Goal: Task Accomplishment & Management: Manage account settings

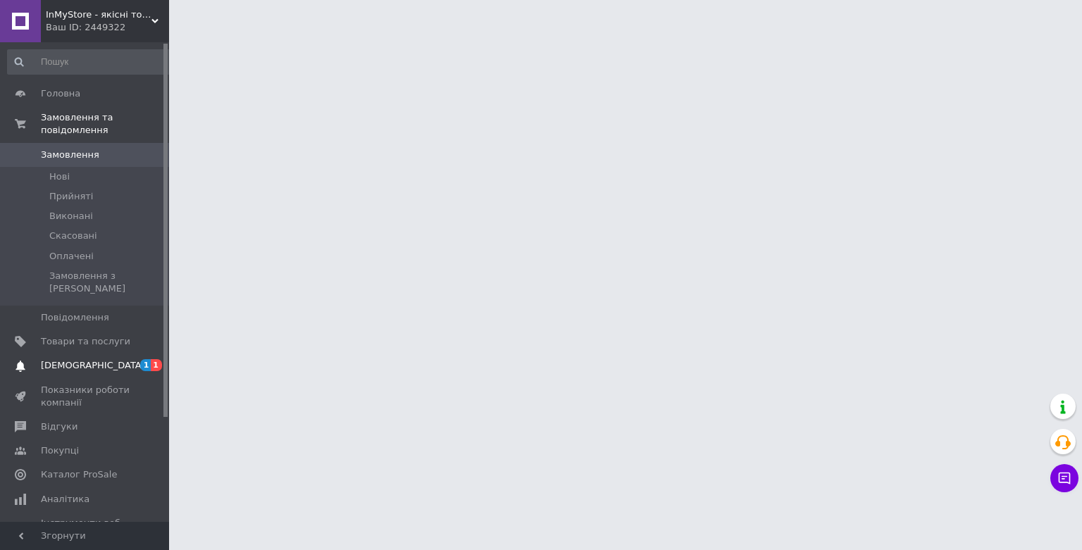
click at [100, 359] on span "[DEMOGRAPHIC_DATA]" at bounding box center [85, 365] width 89 height 13
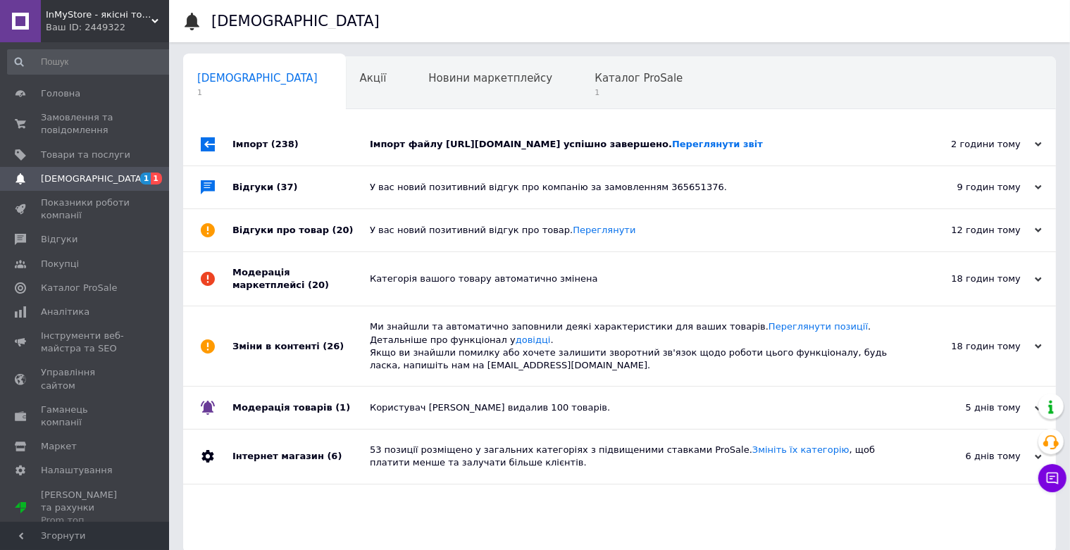
click at [554, 142] on div "Імпорт файлу https://api.b2b.logicpower.ua/pricelist_prom.xml?id=76d59796-e516-…" at bounding box center [635, 144] width 531 height 13
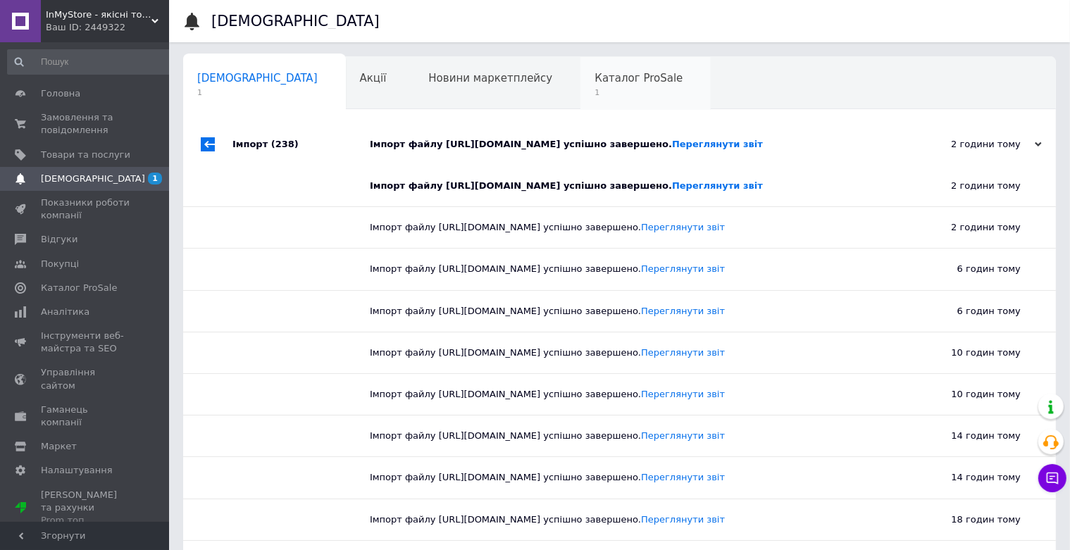
click at [594, 80] on span "Каталог ProSale" at bounding box center [638, 78] width 88 height 13
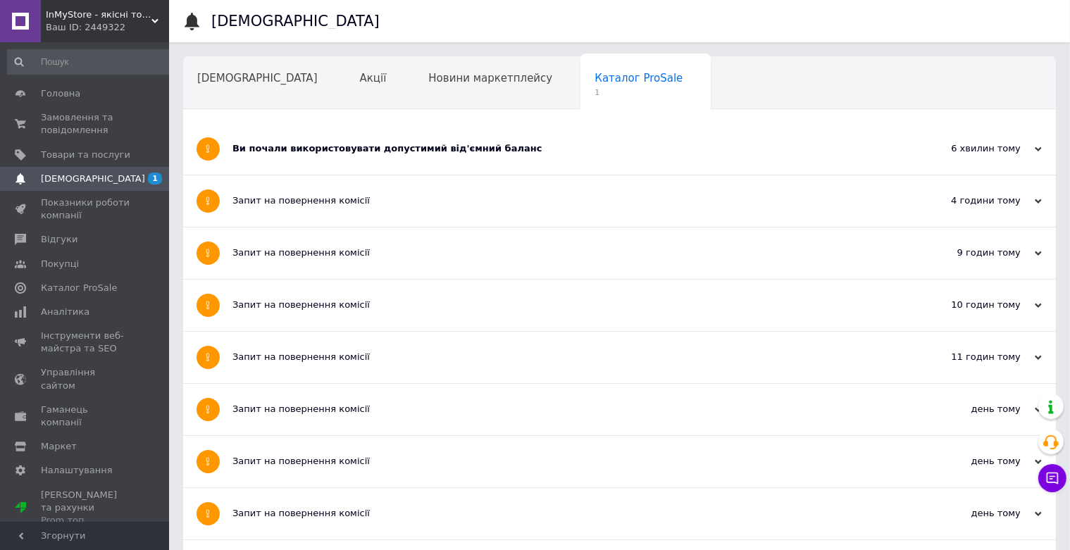
click at [393, 144] on div "Ви почали використовувати допустимий від'ємний баланс" at bounding box center [566, 148] width 668 height 13
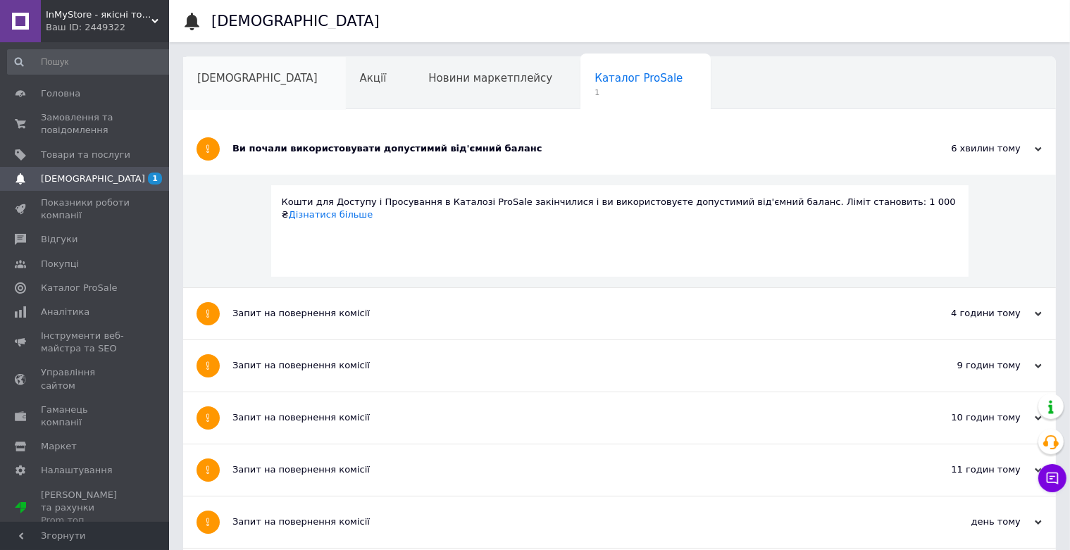
click at [239, 83] on span "[DEMOGRAPHIC_DATA]" at bounding box center [257, 78] width 120 height 13
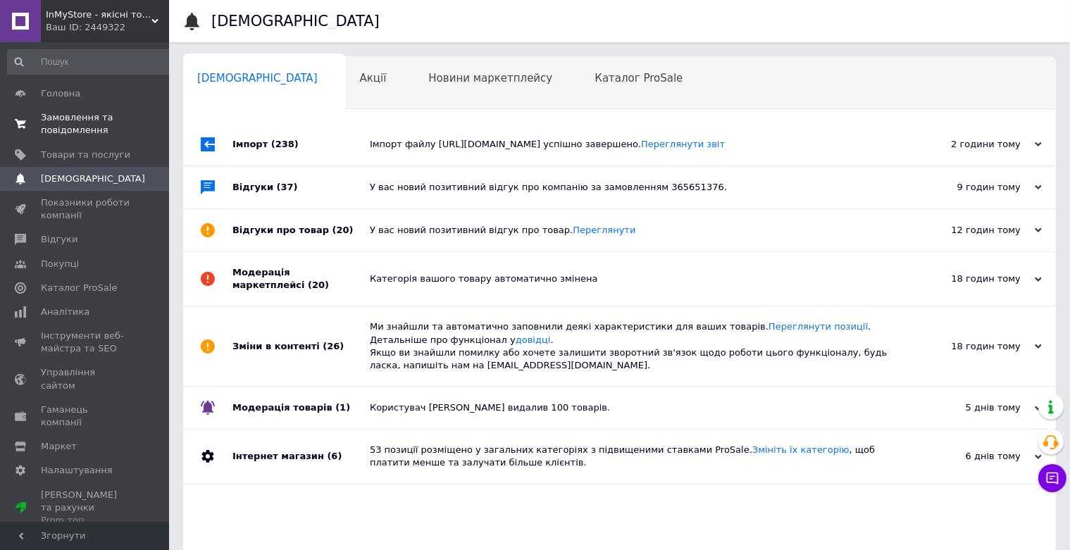
click at [80, 114] on span "Замовлення та повідомлення" at bounding box center [85, 123] width 89 height 25
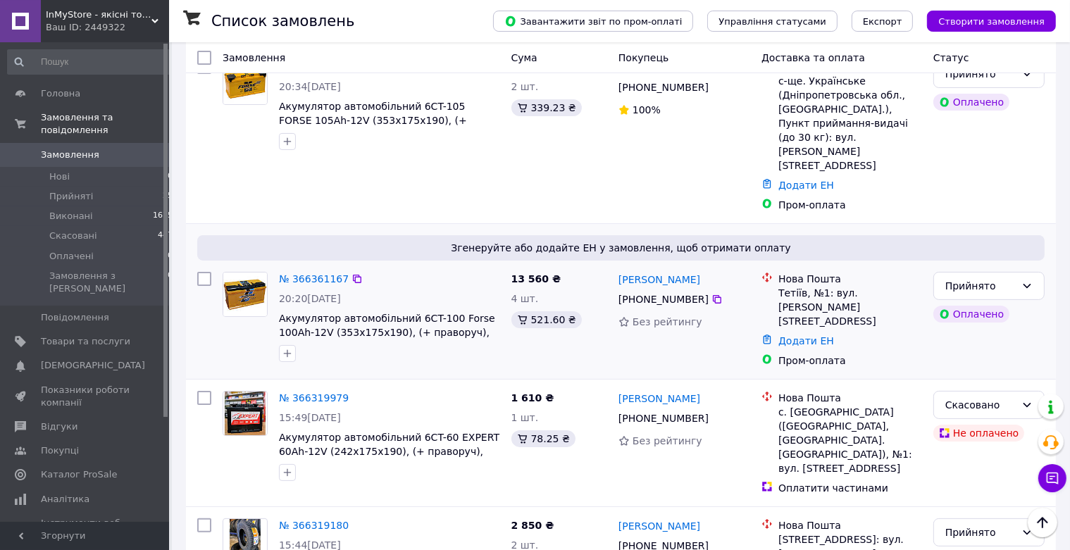
scroll to position [223, 0]
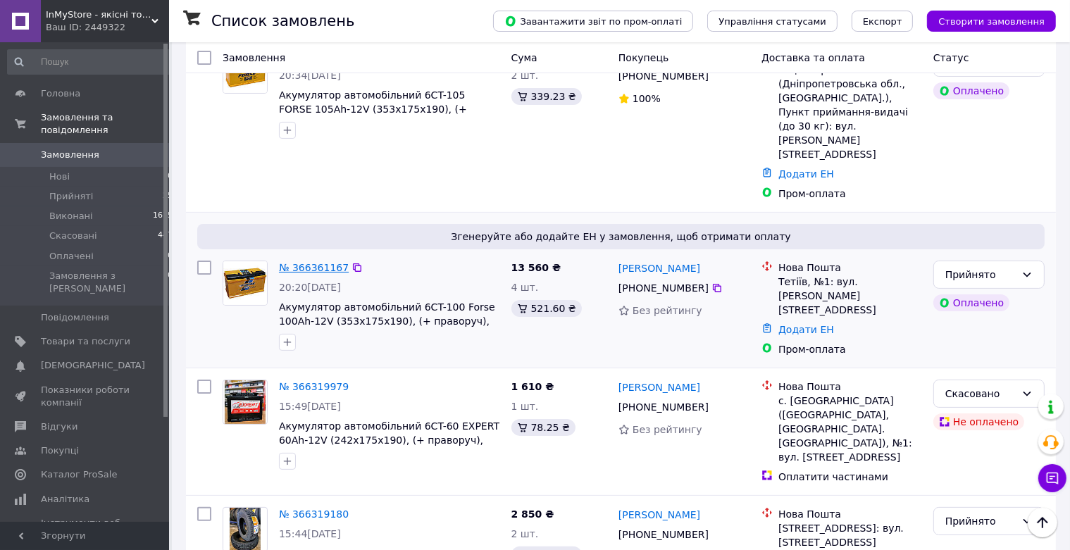
click at [329, 262] on link "№ 366361167" at bounding box center [314, 267] width 70 height 11
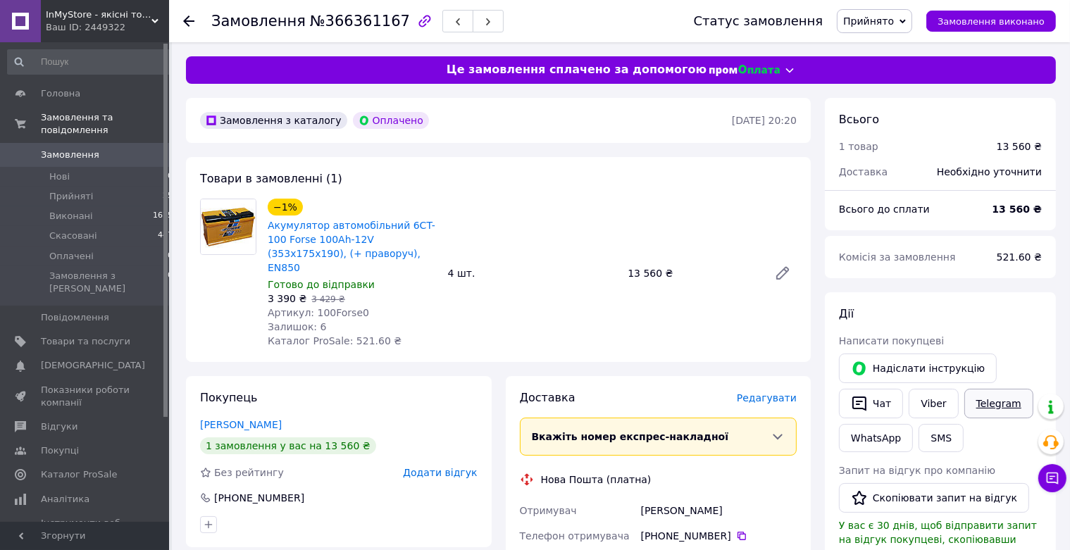
click at [987, 396] on link "Telegram" at bounding box center [998, 404] width 69 height 30
click at [885, 405] on button "Чат" at bounding box center [871, 404] width 64 height 30
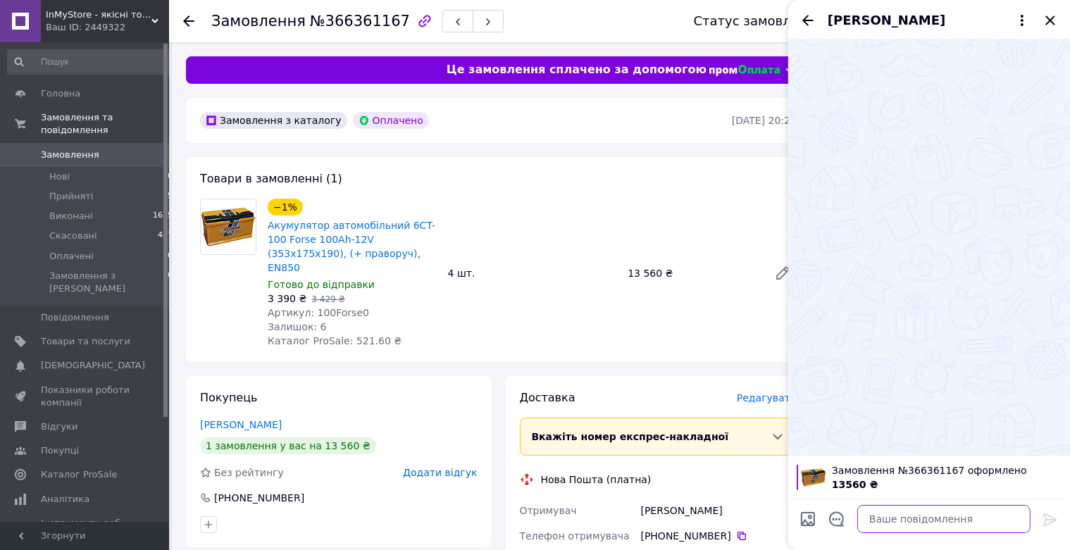
click at [911, 520] on textarea at bounding box center [943, 519] width 173 height 28
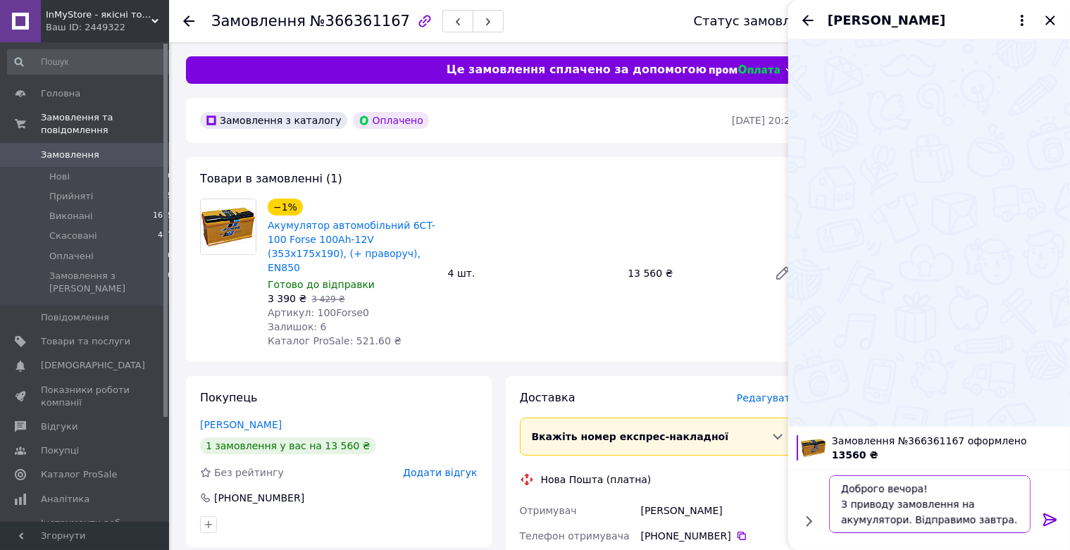
scroll to position [10, 0]
type textarea "Доброго вечора! З приводу замовлення на акумулятори. Відправимо завтра. Дякуємо"
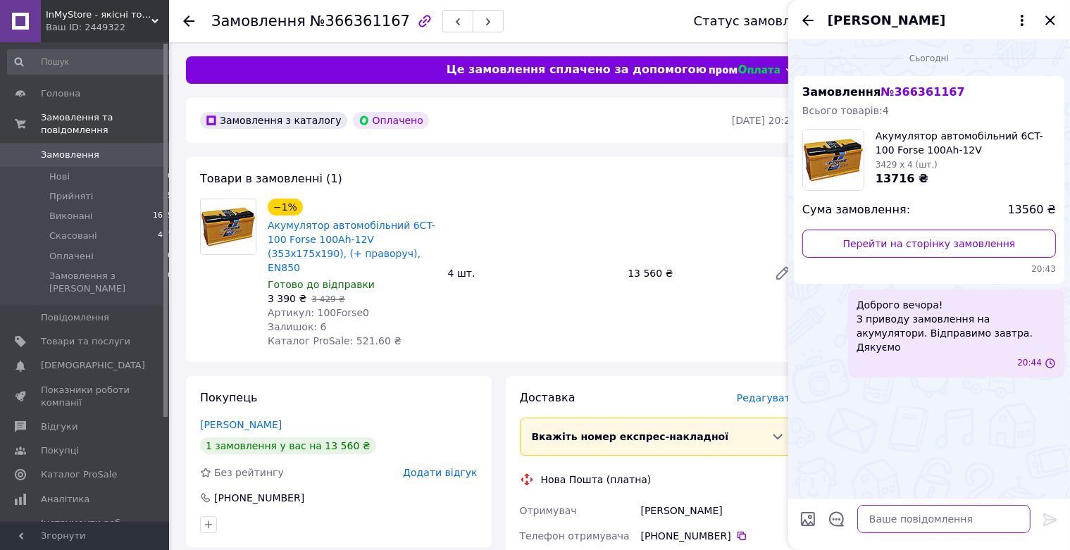
scroll to position [0, 0]
click at [1052, 19] on icon "Закрити" at bounding box center [1050, 20] width 17 height 17
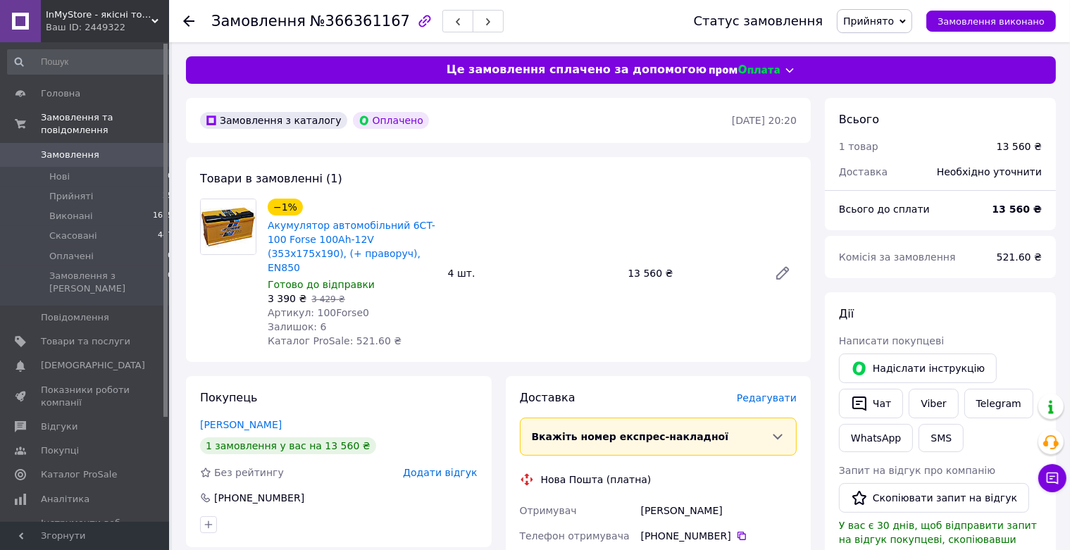
click at [184, 19] on icon at bounding box center [188, 20] width 11 height 11
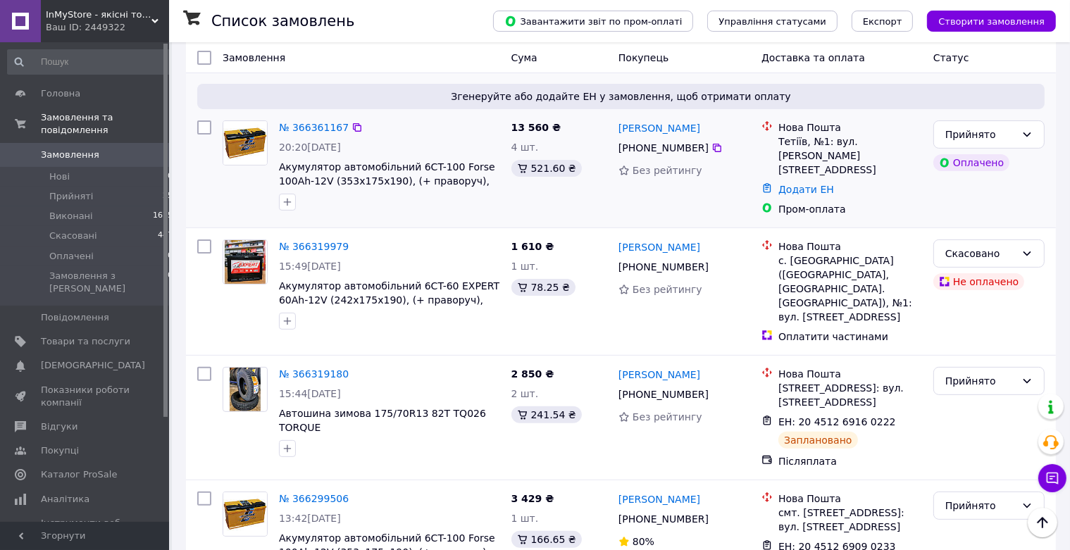
scroll to position [446, 0]
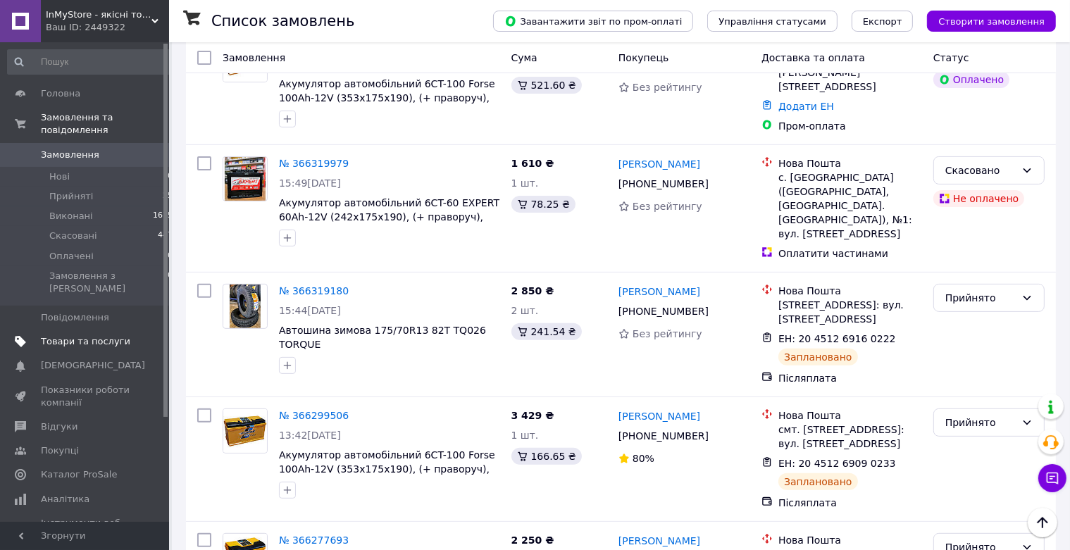
click at [93, 335] on span "Товари та послуги" at bounding box center [85, 341] width 89 height 13
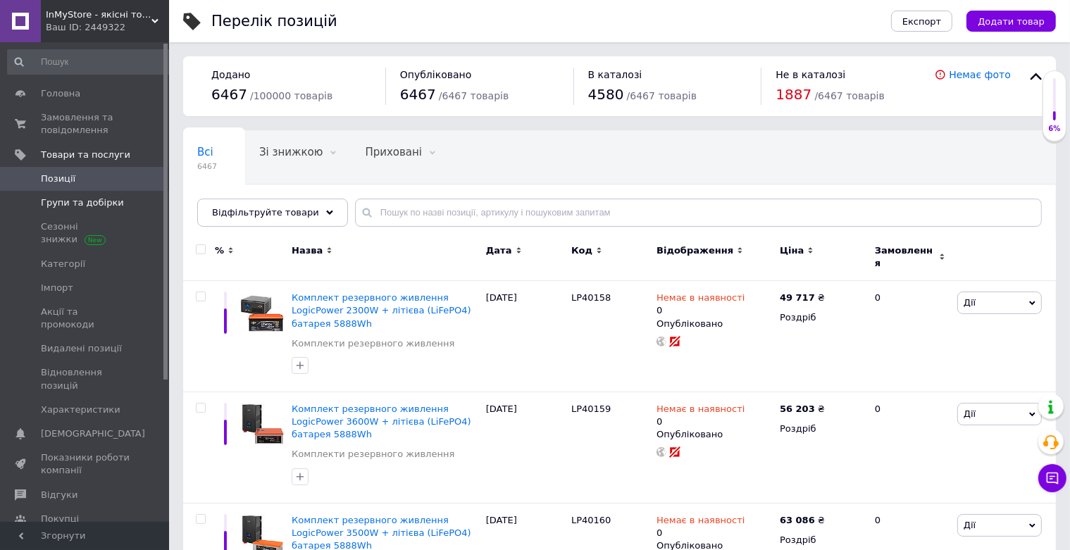
click at [94, 204] on span "Групи та добірки" at bounding box center [82, 202] width 83 height 13
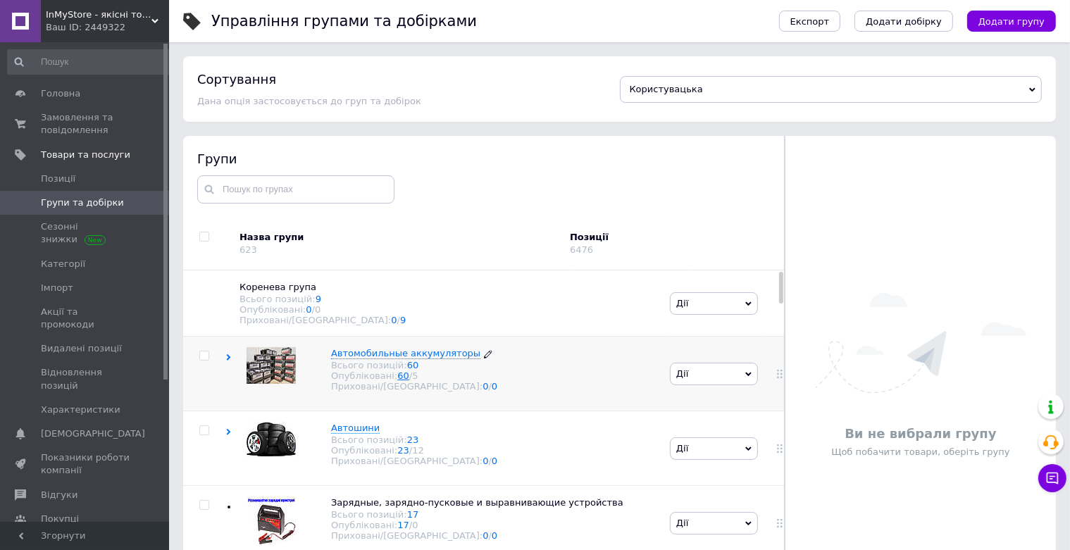
click at [397, 381] on link "60" at bounding box center [403, 375] width 12 height 11
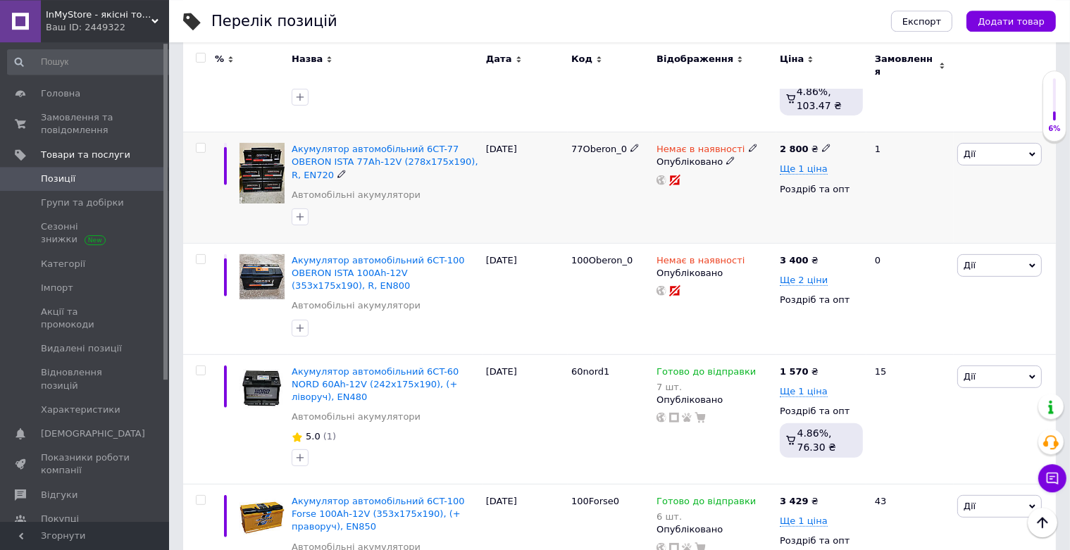
scroll to position [744, 0]
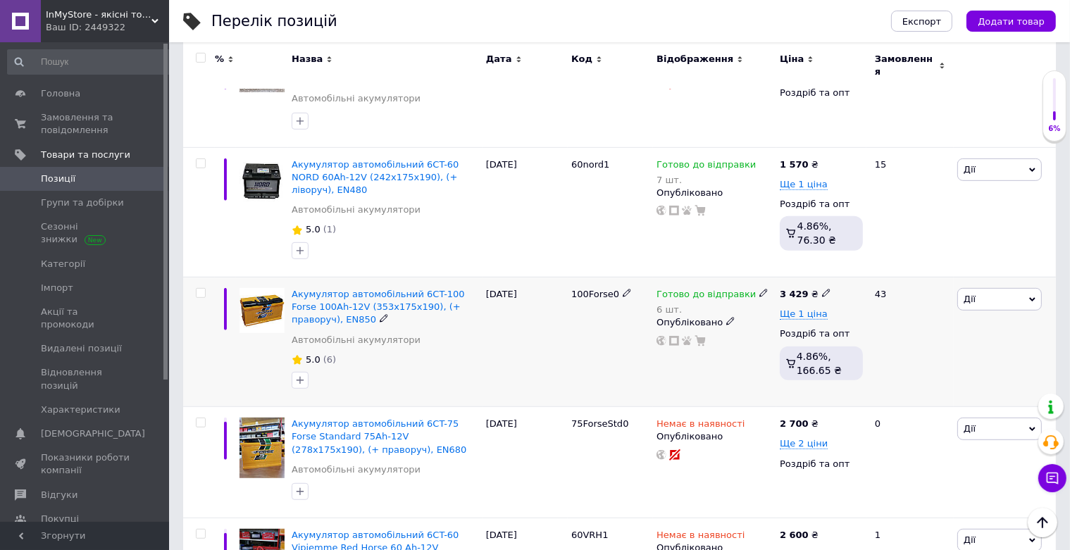
click at [822, 289] on icon at bounding box center [826, 293] width 8 height 8
drag, startPoint x: 867, startPoint y: 257, endPoint x: 856, endPoint y: 258, distance: 10.7
click at [856, 264] on input "3429" at bounding box center [889, 278] width 107 height 28
type input "3499"
click at [766, 288] on div "Готово до відправки 6 шт." at bounding box center [714, 302] width 116 height 28
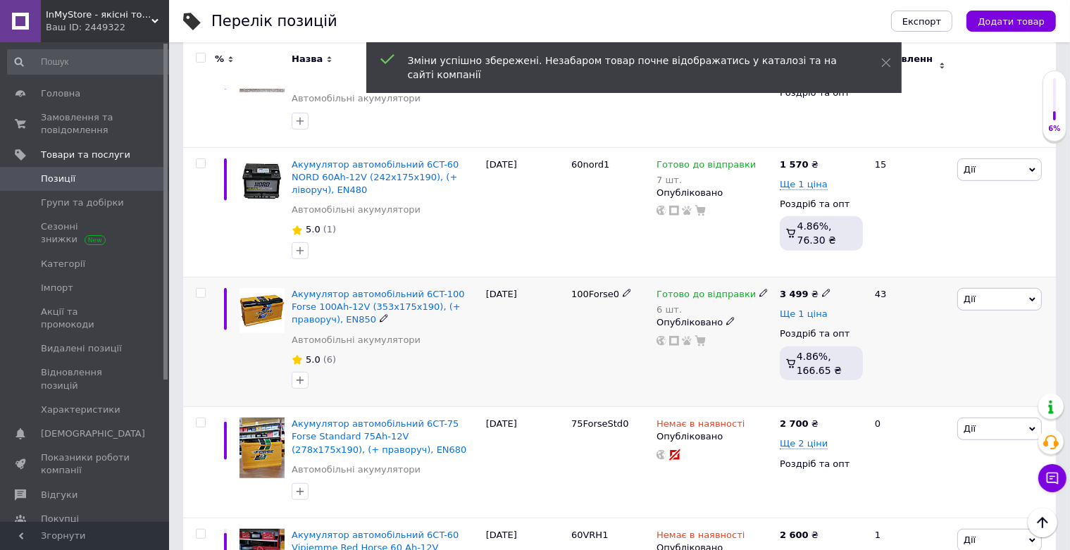
click at [814, 308] on span "Ще 1 ціна" at bounding box center [804, 313] width 48 height 11
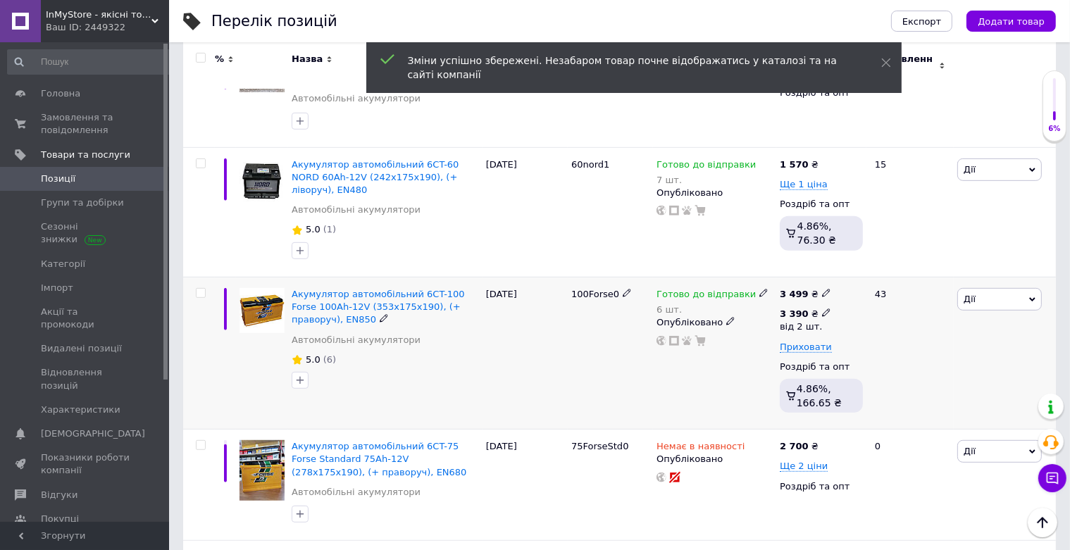
click at [822, 308] on icon at bounding box center [826, 312] width 8 height 8
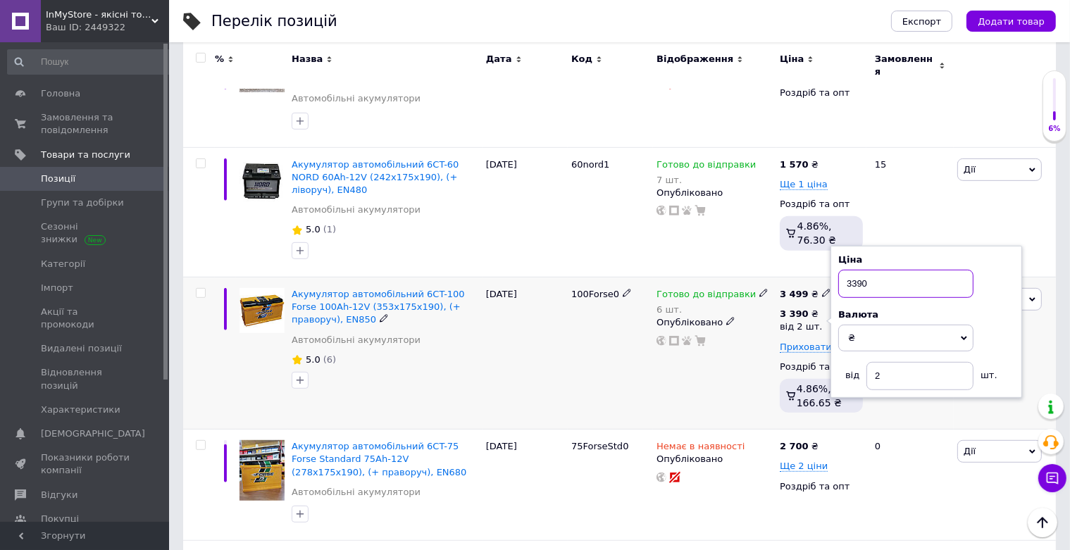
drag, startPoint x: 889, startPoint y: 260, endPoint x: 853, endPoint y: 265, distance: 36.3
click at [853, 270] on input "3390" at bounding box center [905, 284] width 135 height 28
type input "3450"
click at [672, 356] on div "Готово до відправки 6 шт. Опубліковано" at bounding box center [714, 353] width 123 height 152
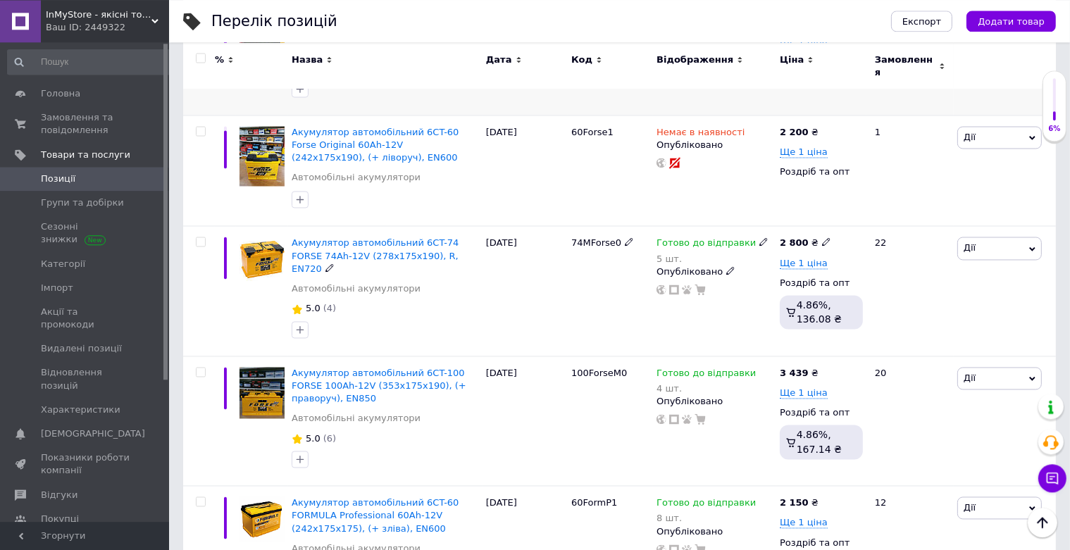
scroll to position [2603, 0]
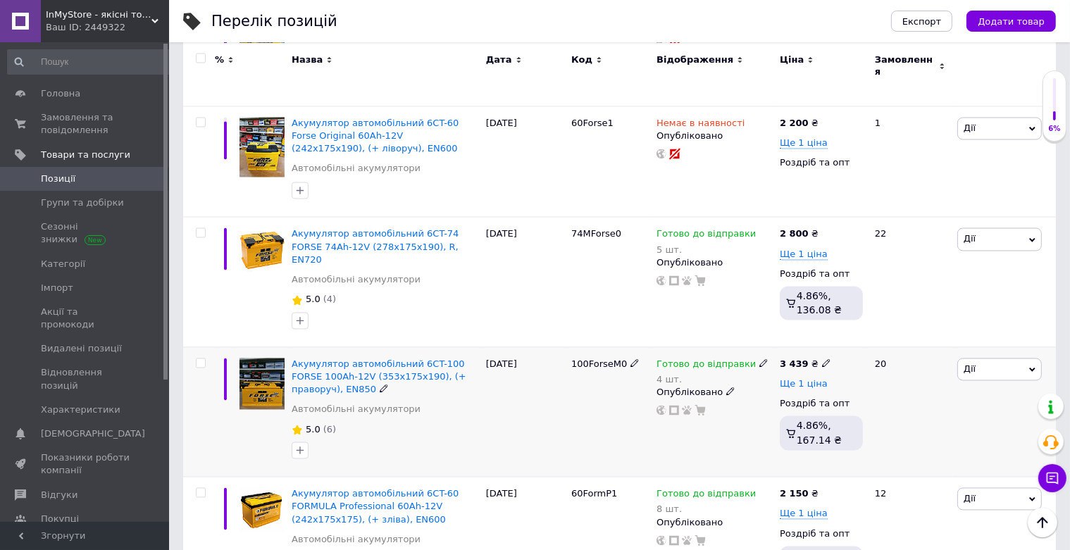
click at [812, 379] on span "Ще 1 ціна" at bounding box center [804, 384] width 48 height 11
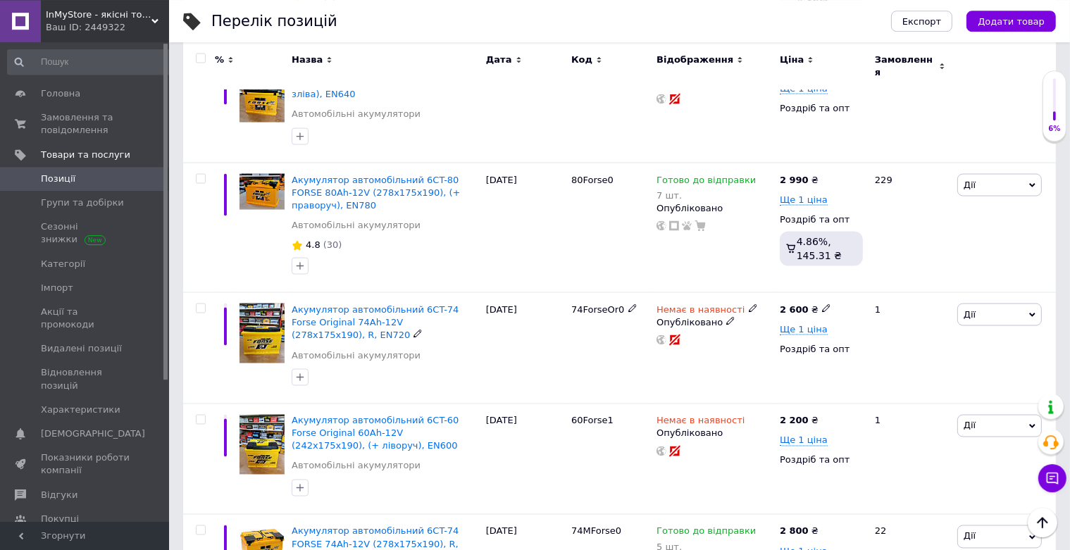
scroll to position [2528, 0]
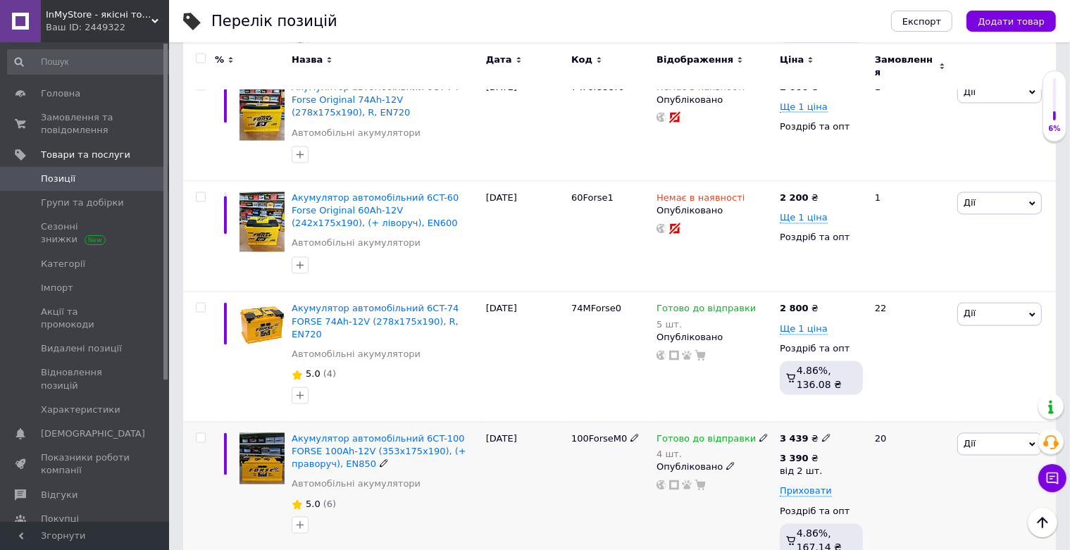
click at [822, 434] on icon at bounding box center [826, 438] width 8 height 8
drag, startPoint x: 864, startPoint y: 349, endPoint x: 856, endPoint y: 351, distance: 8.2
click at [856, 409] on input "3439" at bounding box center [889, 423] width 107 height 28
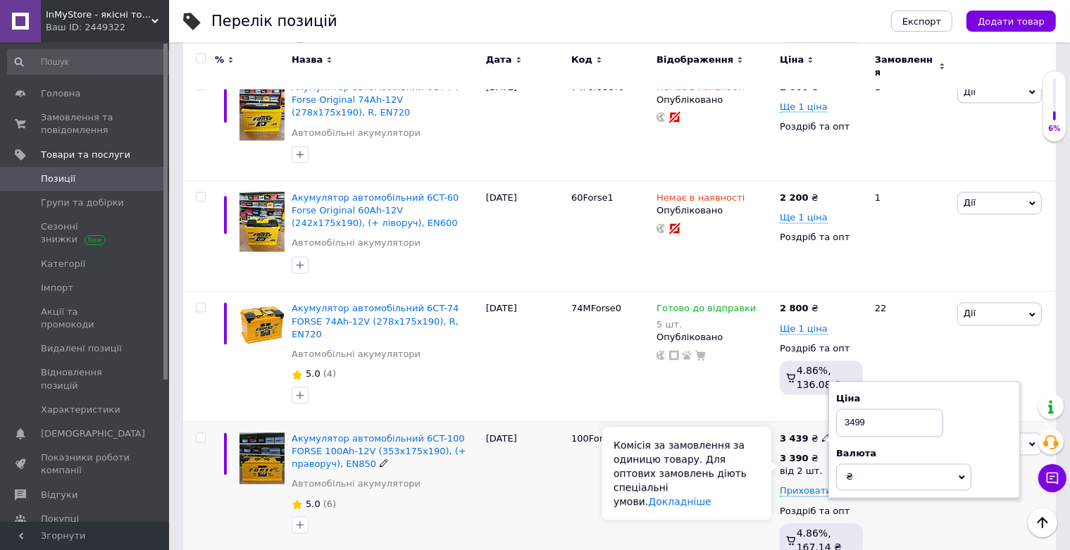
type input "3499"
click at [730, 442] on div "Комісія за замовлення за одиницю товару. Для оптових замовлень діють спеціальні…" at bounding box center [686, 473] width 169 height 93
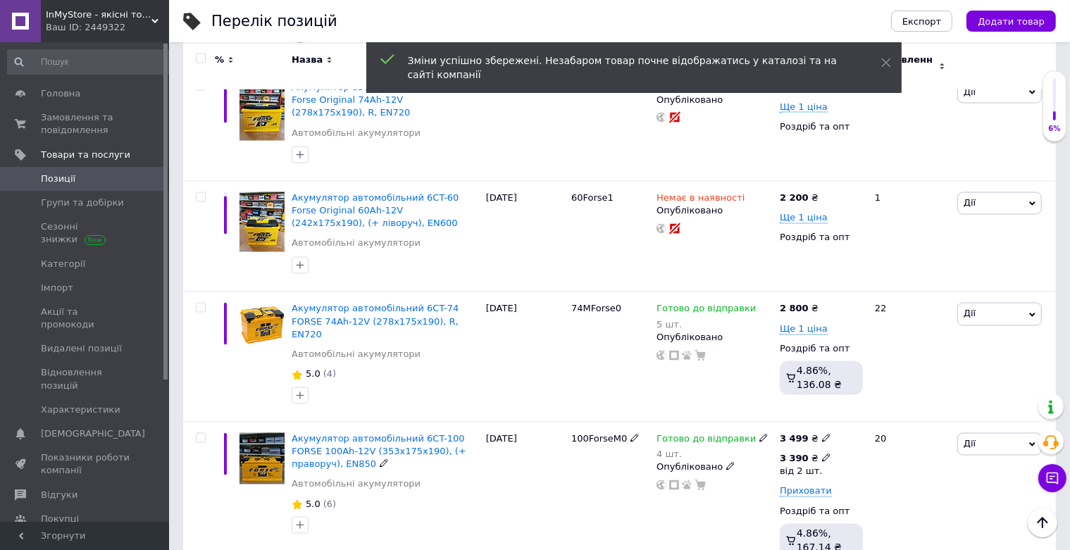
click at [822, 454] on use at bounding box center [826, 458] width 8 height 8
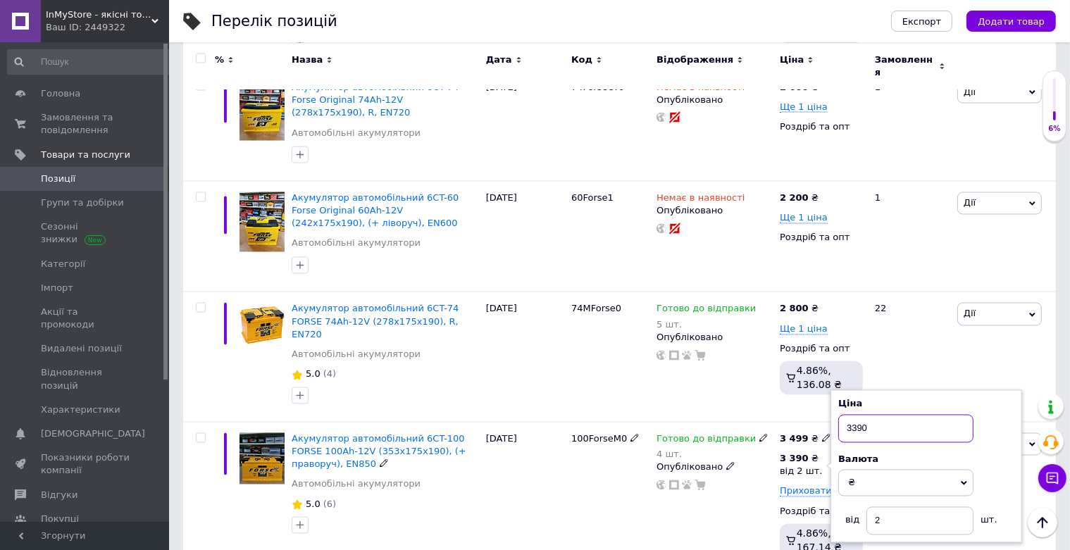
drag, startPoint x: 869, startPoint y: 355, endPoint x: 852, endPoint y: 359, distance: 17.4
click at [852, 415] on input "3390" at bounding box center [905, 429] width 135 height 28
type input "3450"
click at [715, 444] on div "Готово до відправки 4 шт. Опубліковано" at bounding box center [714, 498] width 123 height 152
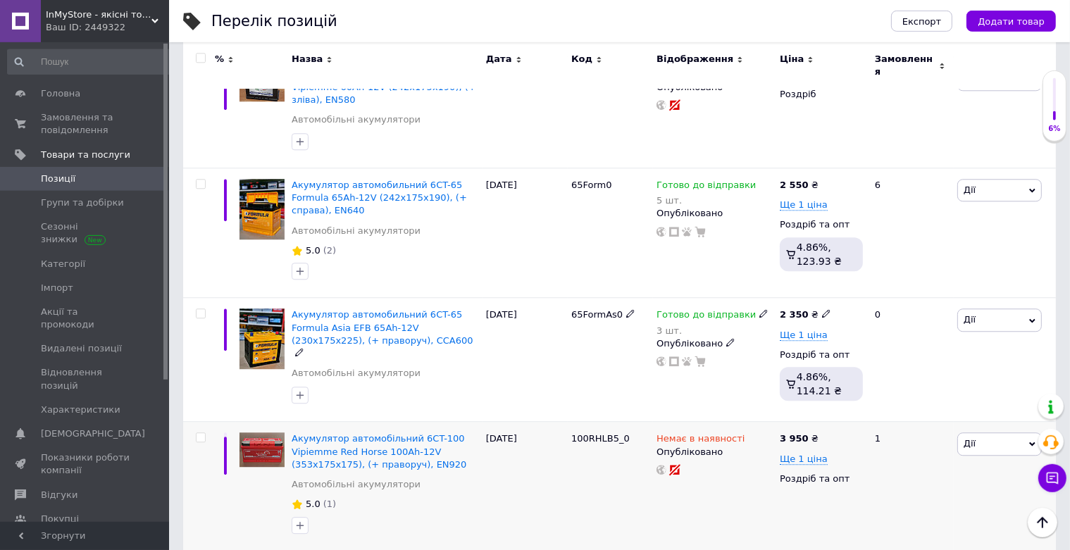
scroll to position [3792, 0]
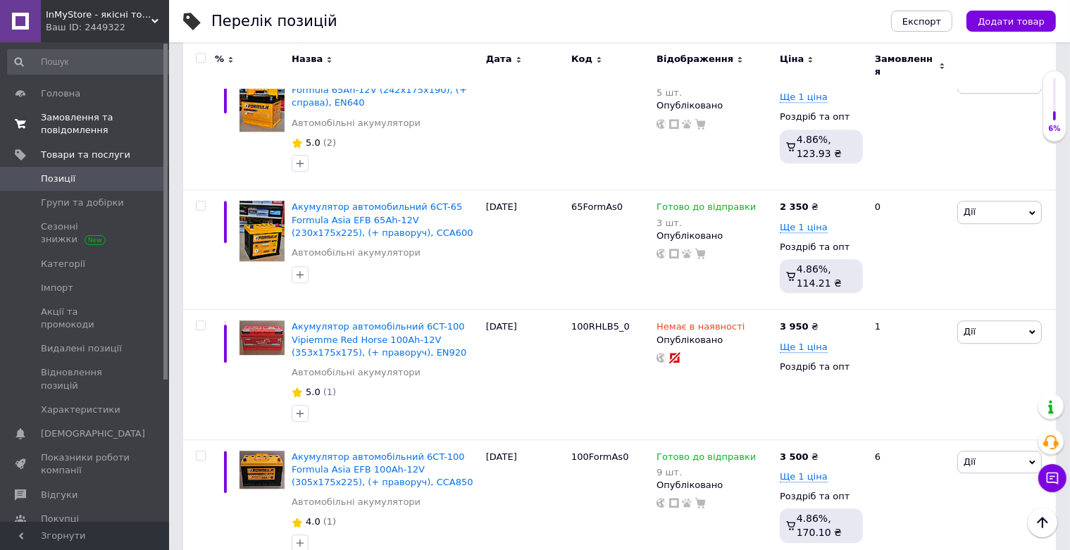
click at [75, 121] on span "Замовлення та повідомлення" at bounding box center [85, 123] width 89 height 25
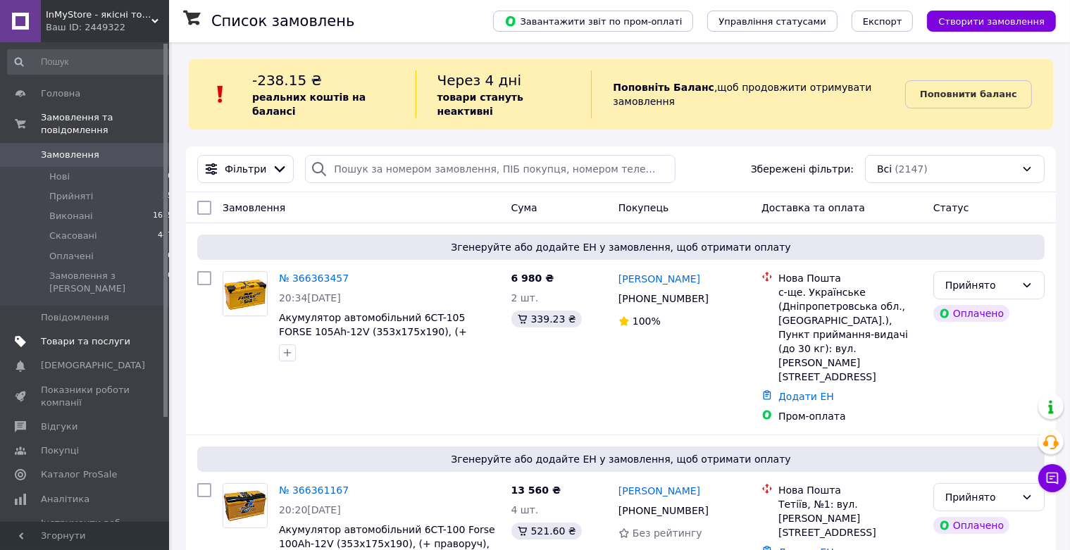
click at [100, 335] on span "Товари та послуги" at bounding box center [85, 341] width 89 height 13
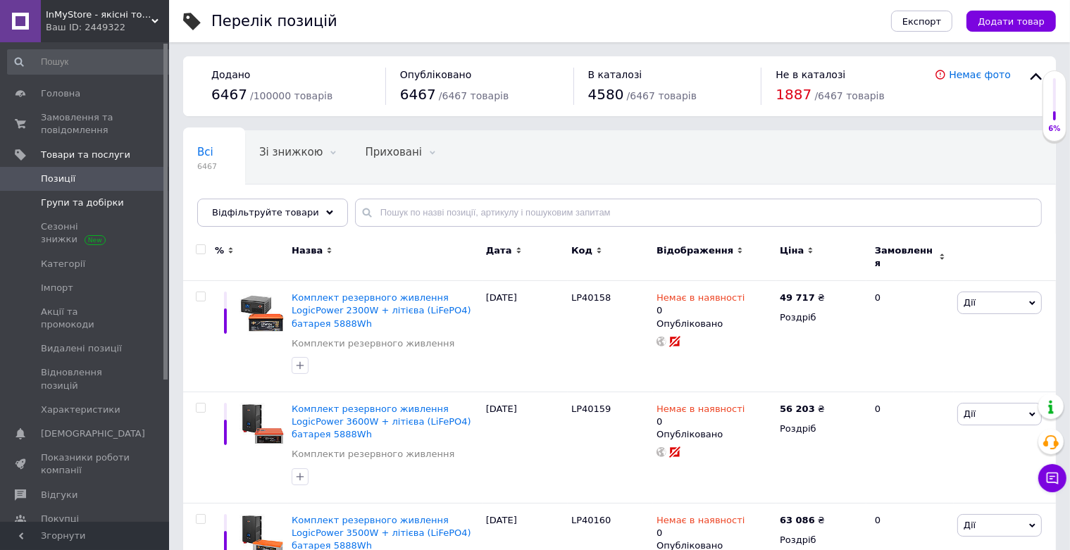
click at [91, 201] on span "Групи та добірки" at bounding box center [82, 202] width 83 height 13
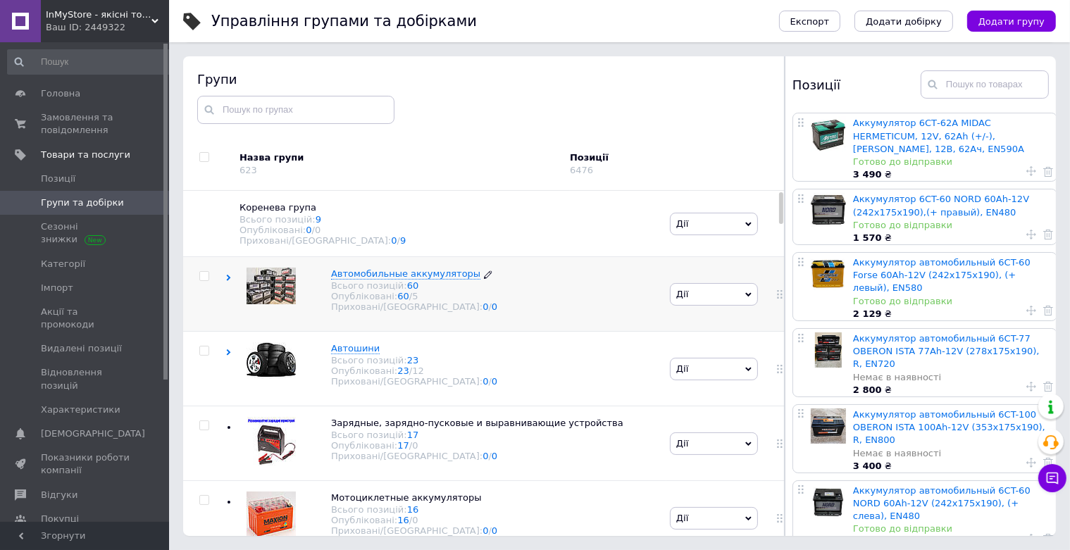
scroll to position [80, 0]
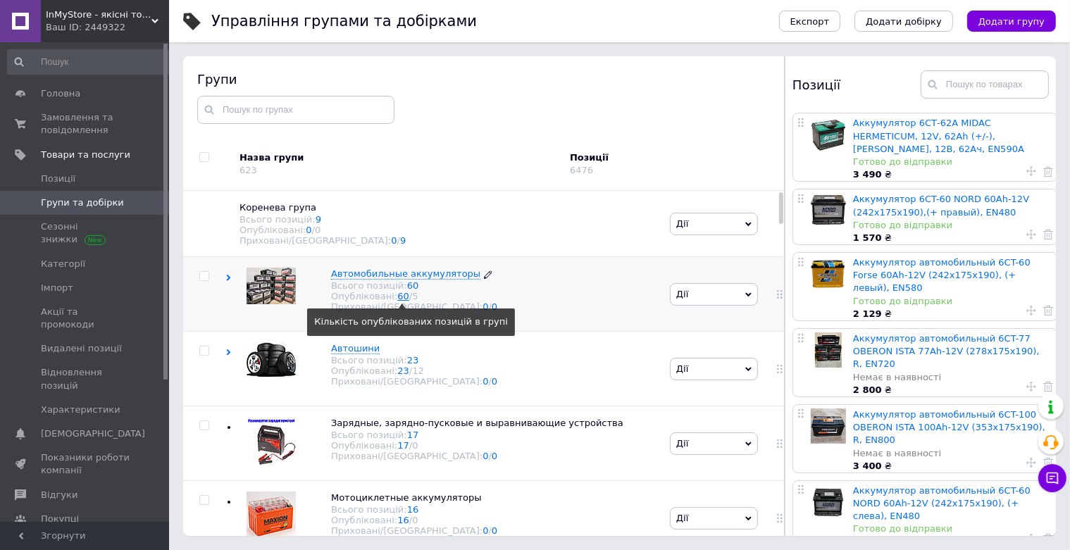
click at [399, 301] on link "60" at bounding box center [403, 296] width 12 height 11
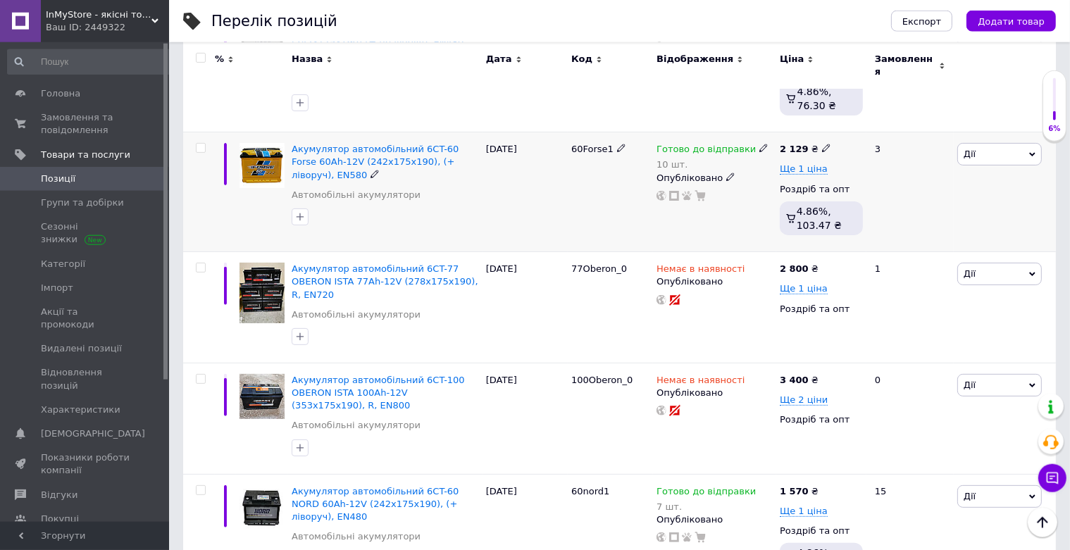
scroll to position [594, 0]
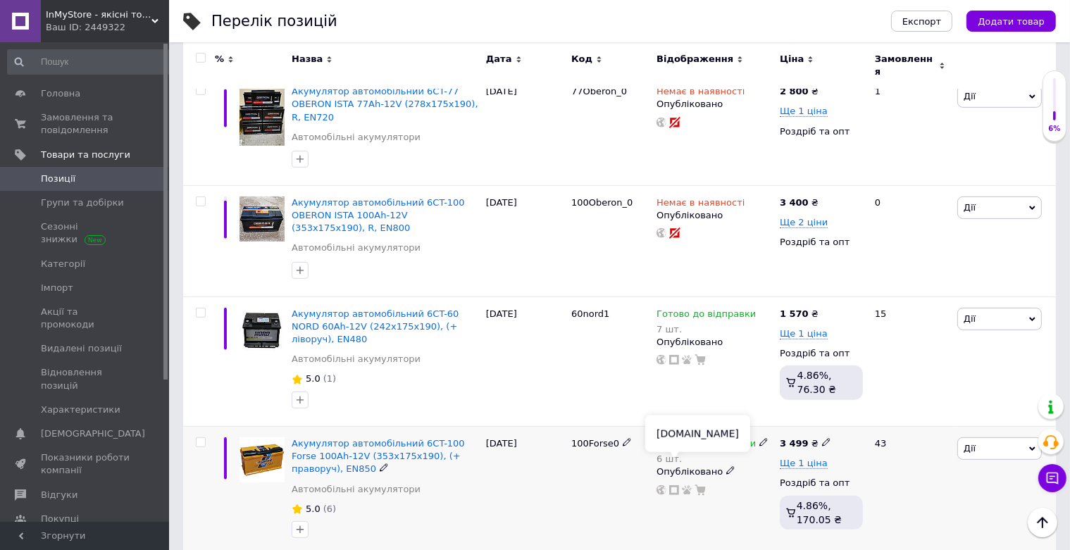
click at [674, 485] on icon at bounding box center [674, 490] width 10 height 10
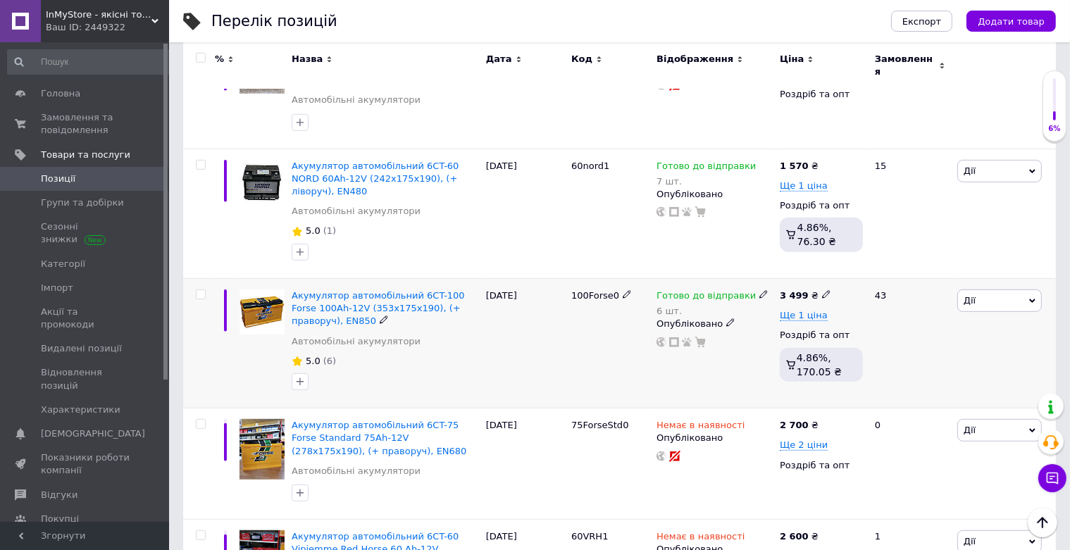
scroll to position [744, 0]
click at [806, 308] on span "Ще 1 ціна" at bounding box center [804, 313] width 48 height 11
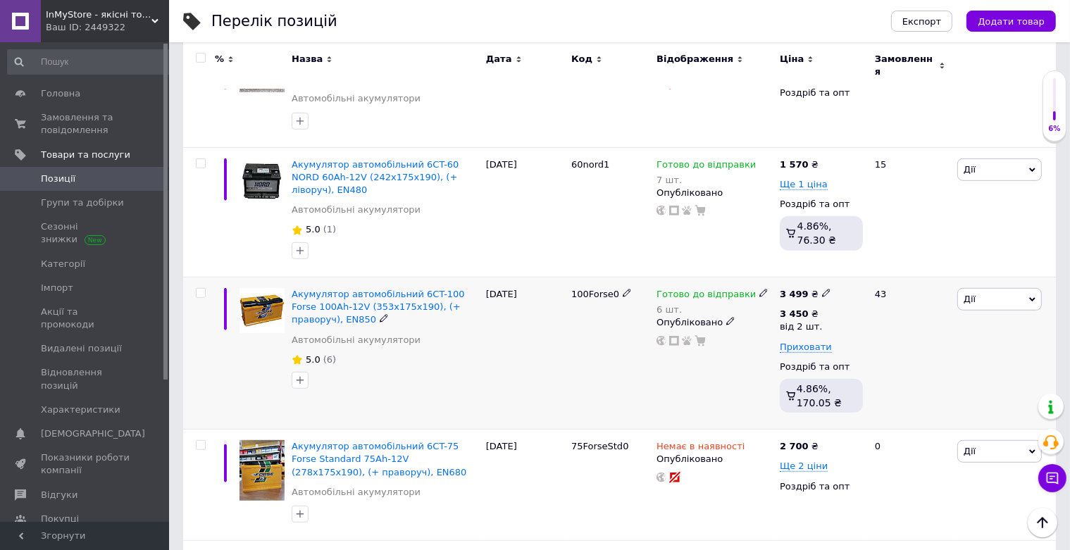
click at [822, 289] on icon at bounding box center [826, 293] width 8 height 8
click at [861, 264] on input "3499" at bounding box center [889, 278] width 107 height 28
type input "3490"
click at [518, 352] on div "[DATE]" at bounding box center [524, 353] width 85 height 152
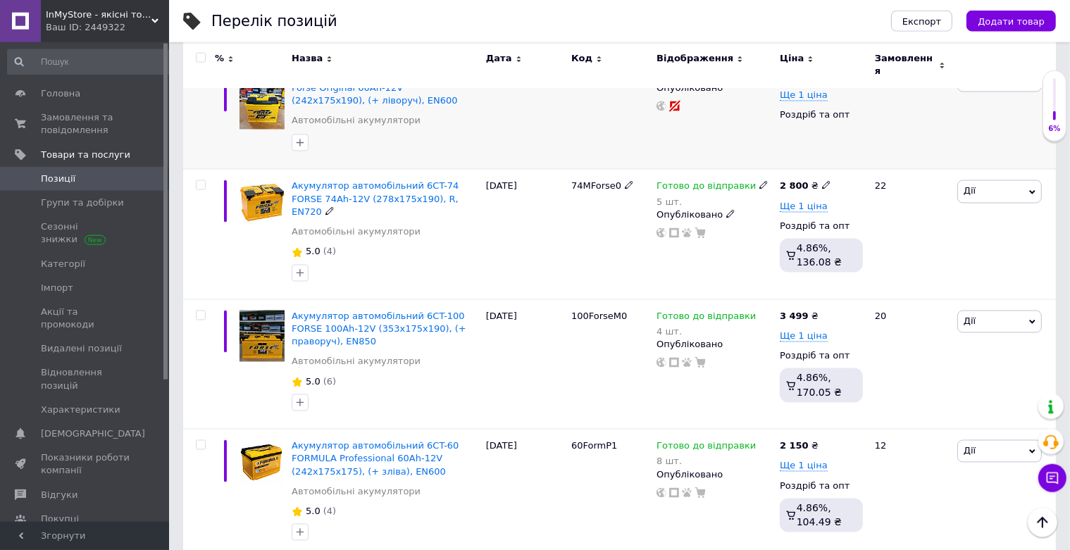
scroll to position [2677, 0]
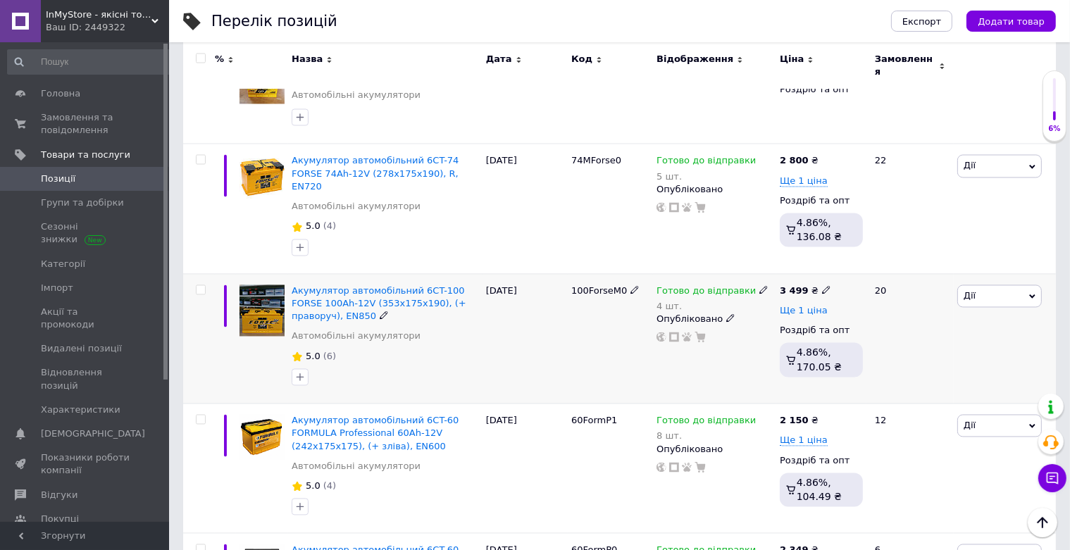
click at [814, 305] on span "Ще 1 ціна" at bounding box center [804, 310] width 48 height 11
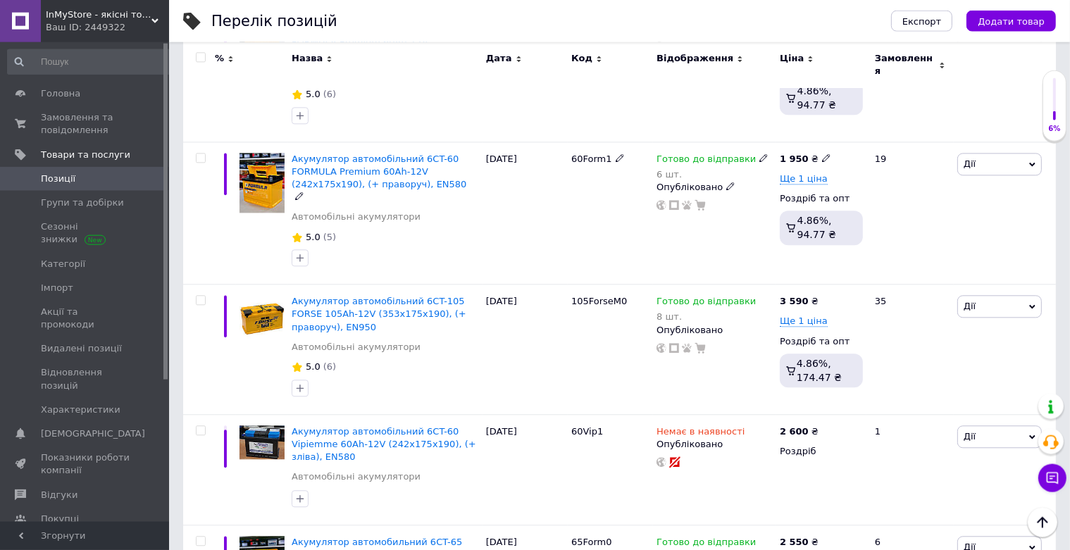
scroll to position [3346, 0]
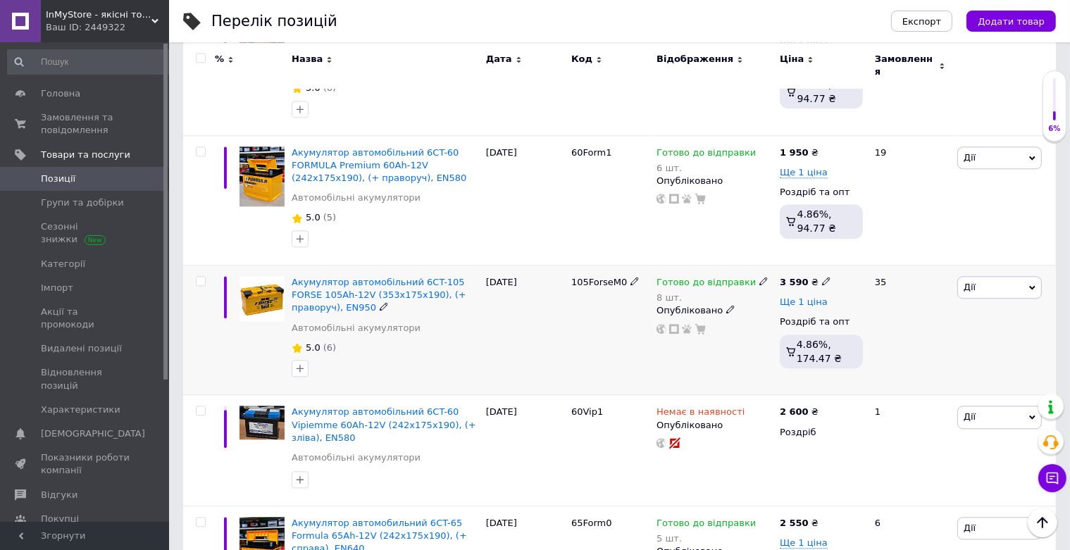
click at [807, 296] on span "Ще 1 ціна" at bounding box center [804, 301] width 48 height 11
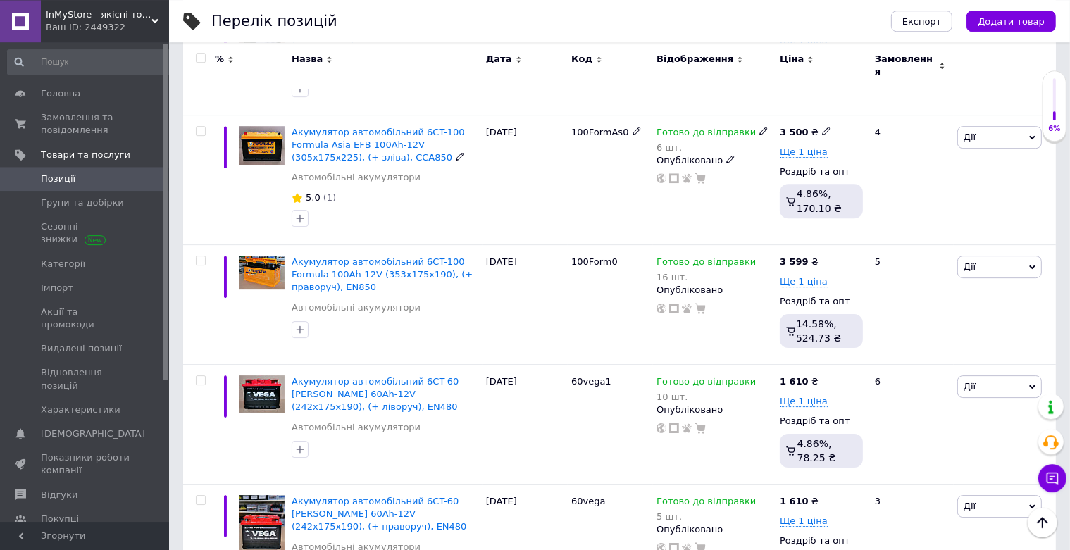
scroll to position [4387, 0]
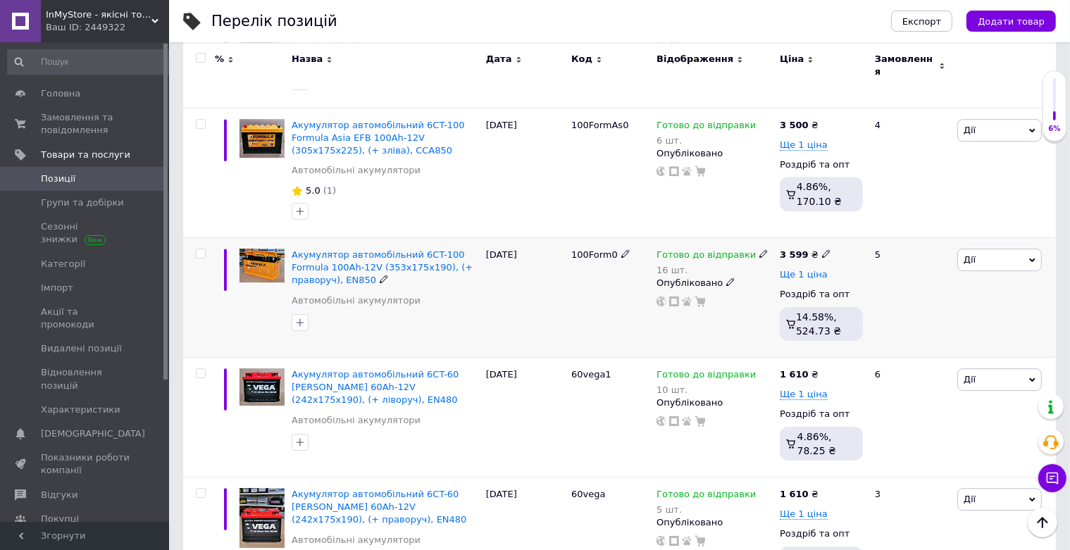
click at [814, 269] on span "Ще 1 ціна" at bounding box center [804, 274] width 48 height 11
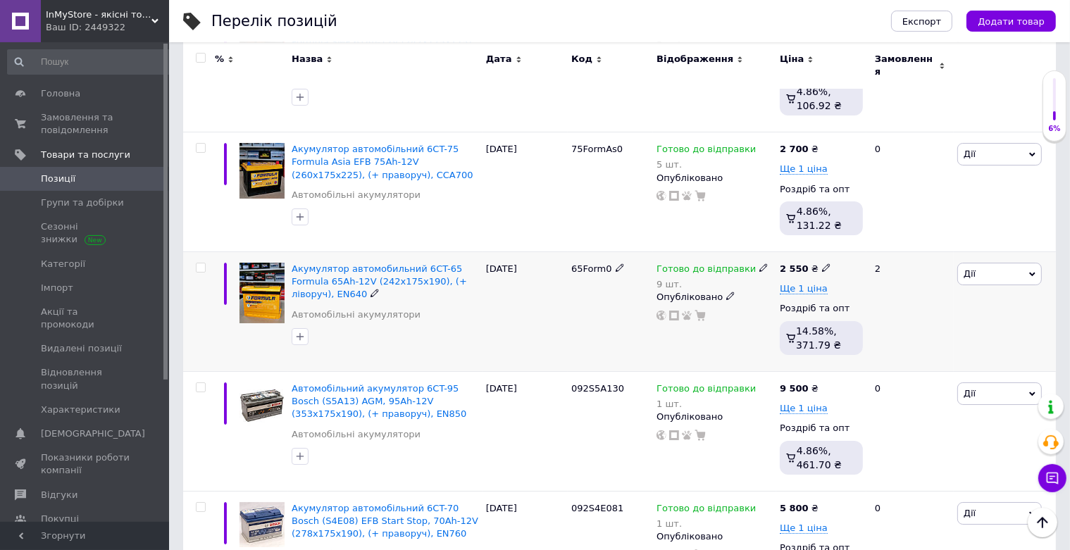
scroll to position [5131, 0]
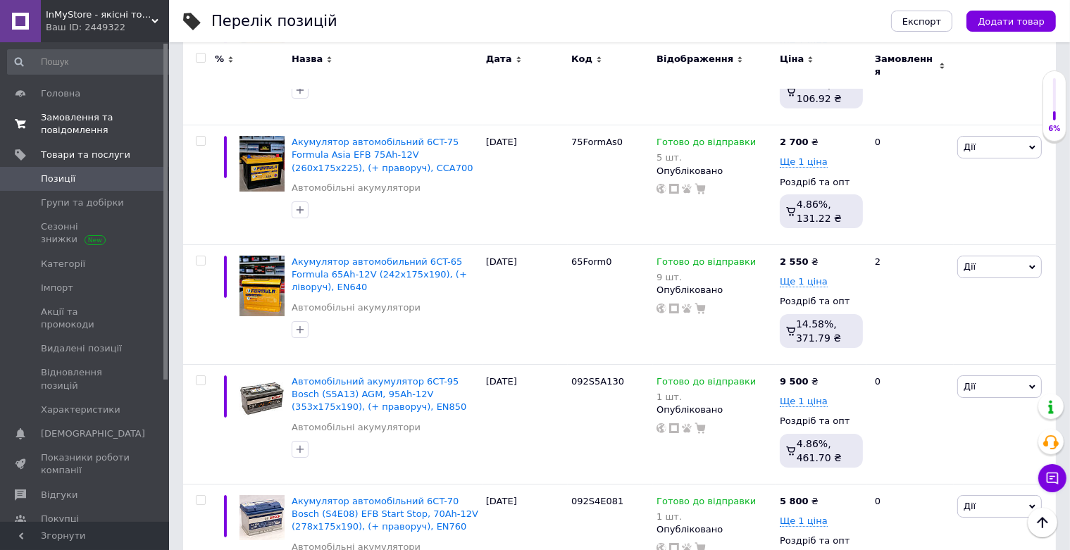
click at [87, 115] on span "Замовлення та повідомлення" at bounding box center [85, 123] width 89 height 25
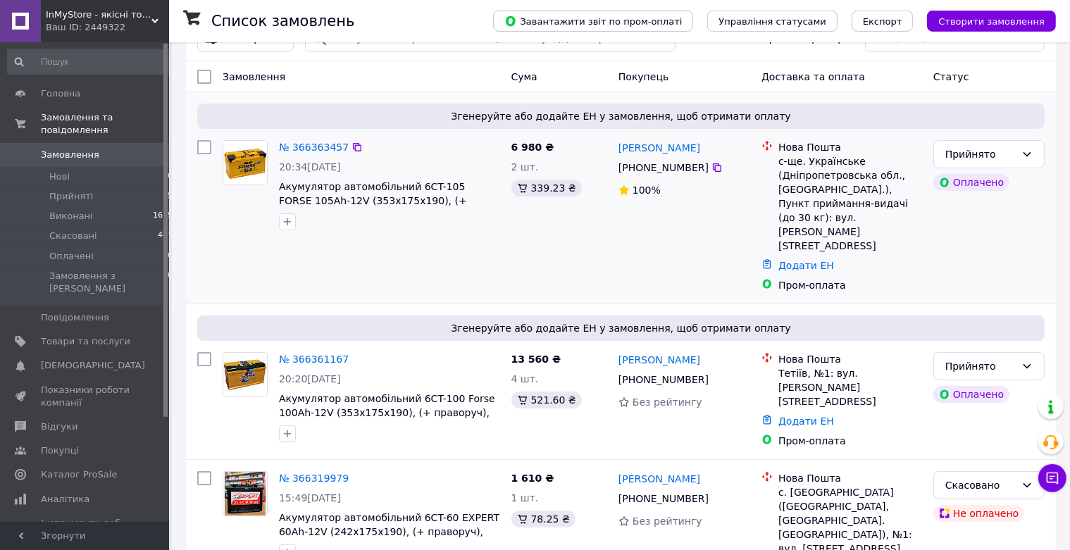
scroll to position [149, 0]
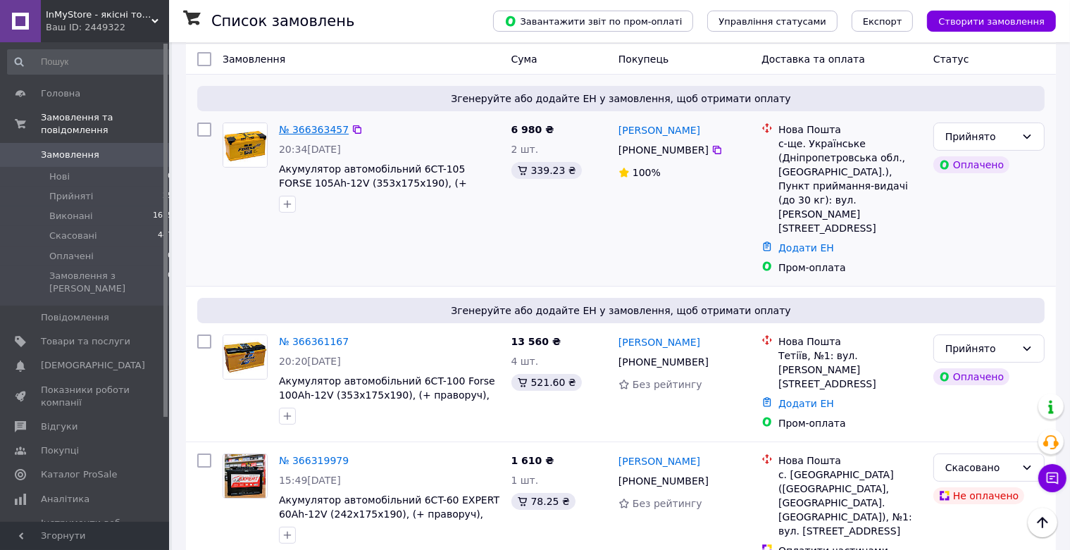
click at [314, 124] on link "№ 366363457" at bounding box center [314, 129] width 70 height 11
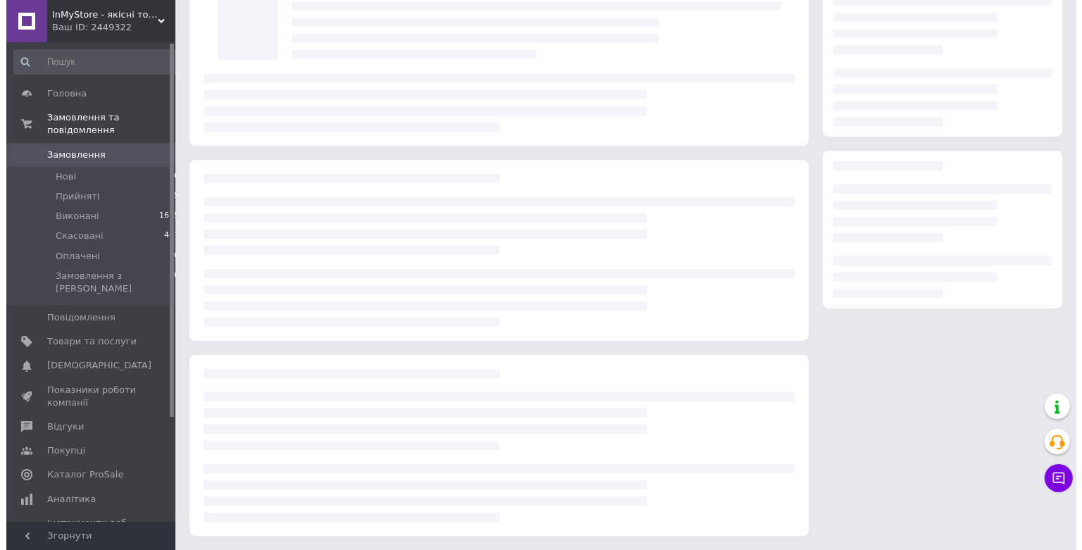
scroll to position [94, 0]
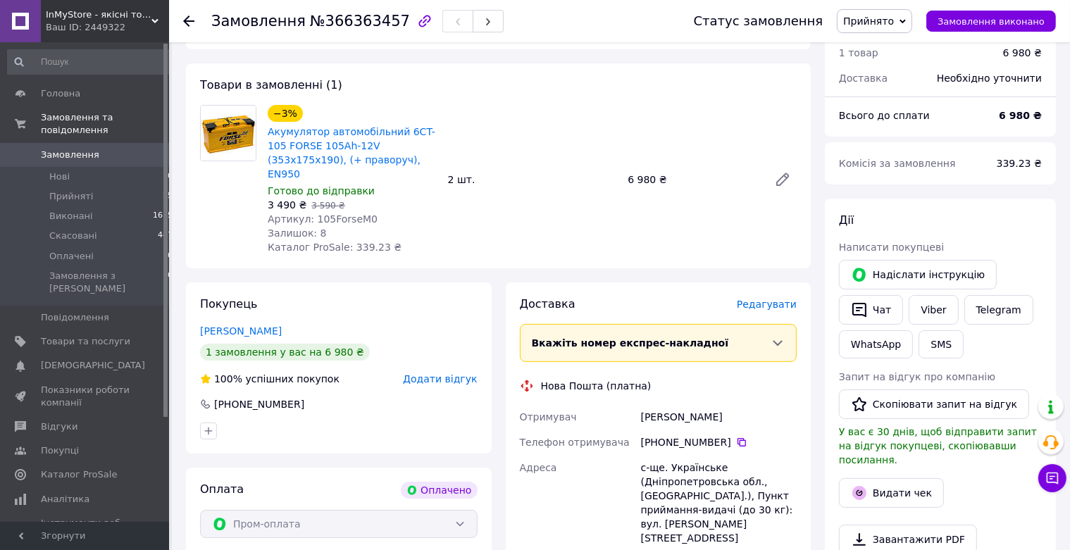
click at [776, 299] on span "Редагувати" at bounding box center [767, 304] width 60 height 11
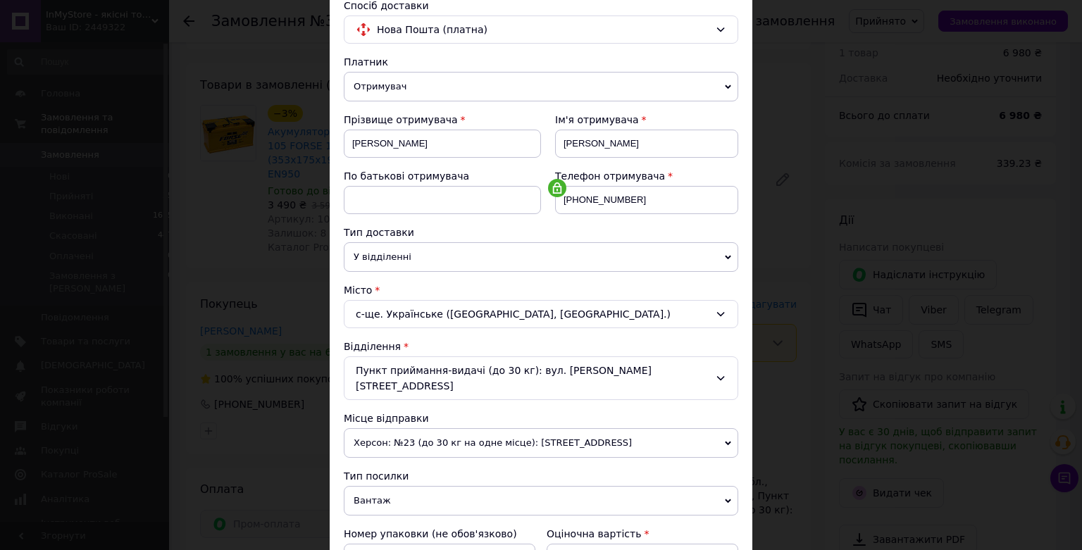
scroll to position [155, 0]
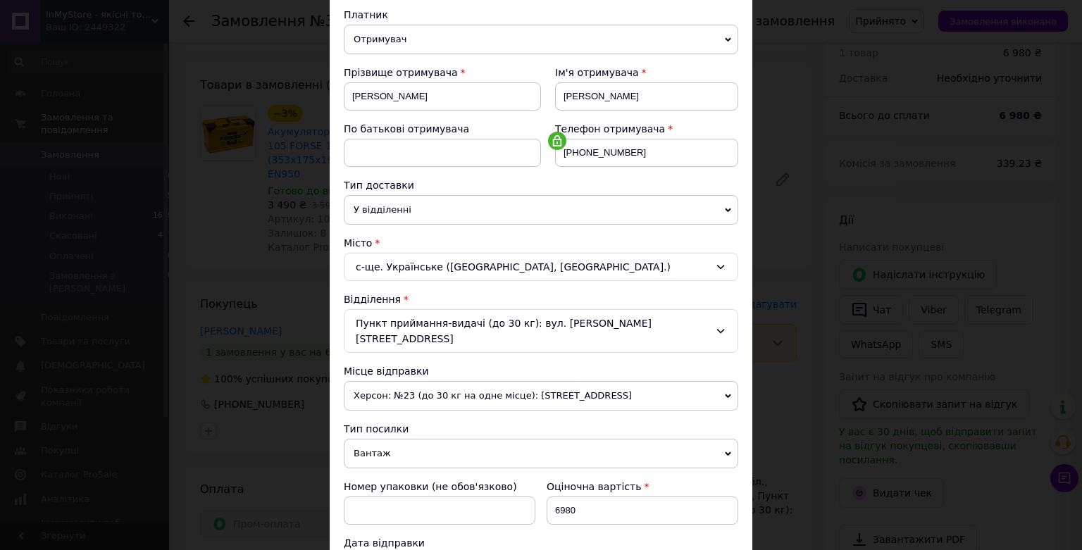
click at [507, 320] on div "Пункт приймання-видачі (до 30 кг): вул. [PERSON_NAME][STREET_ADDRESS]" at bounding box center [541, 331] width 394 height 44
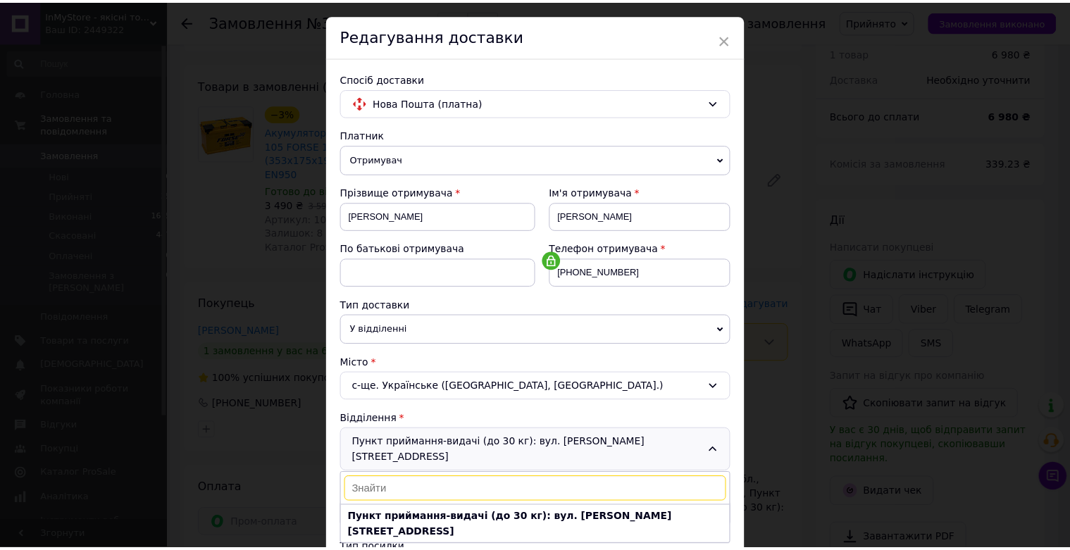
scroll to position [0, 0]
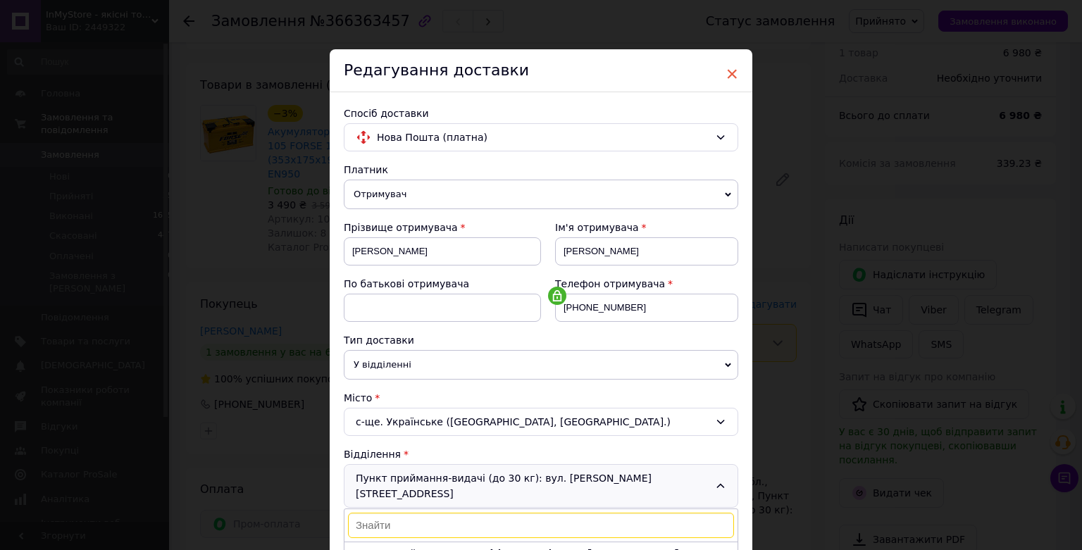
click at [725, 77] on span "×" at bounding box center [731, 74] width 13 height 24
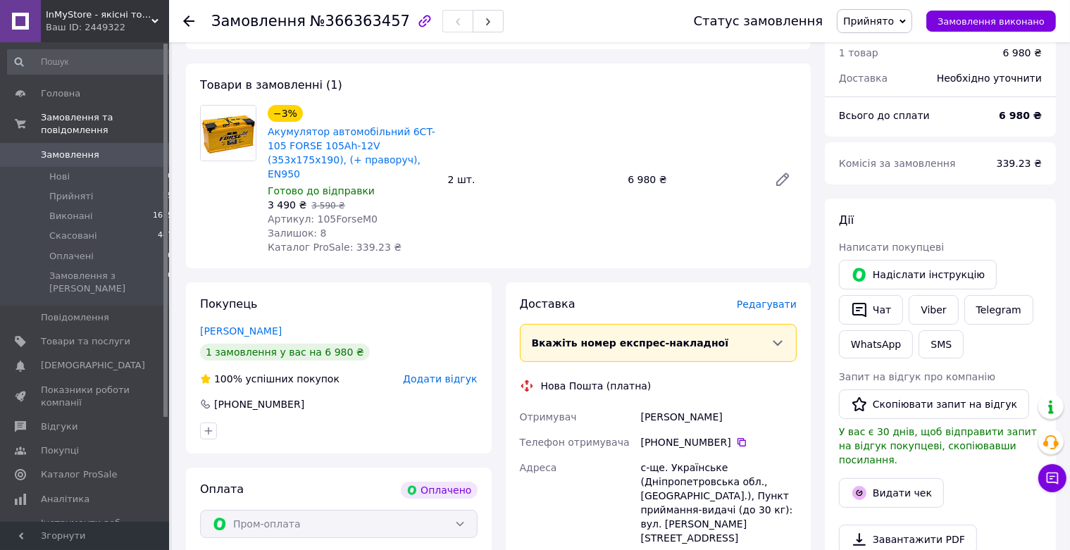
click at [187, 24] on icon at bounding box center [188, 20] width 11 height 11
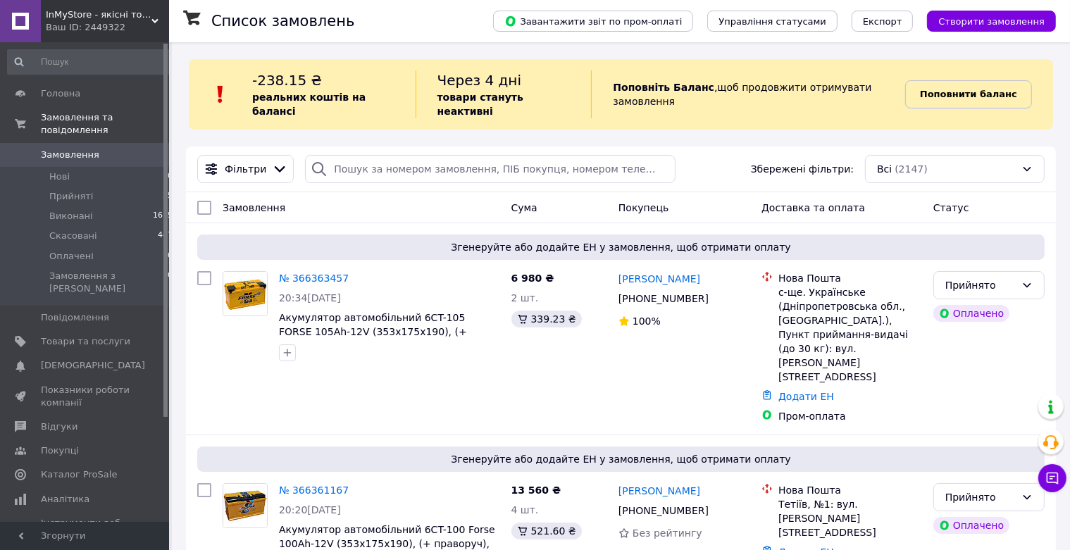
click at [961, 89] on b "Поповнити баланс" at bounding box center [968, 94] width 97 height 11
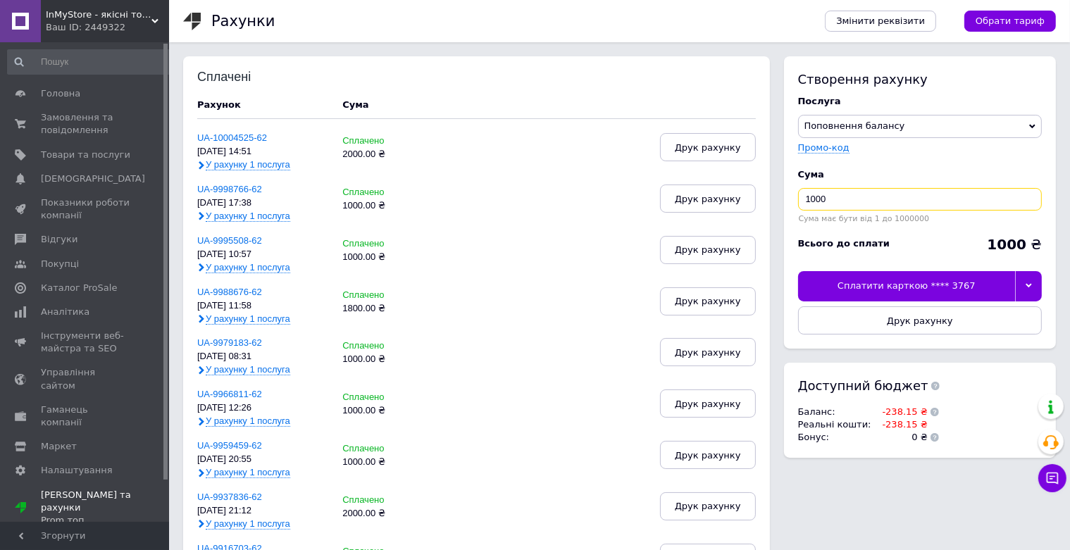
drag, startPoint x: 839, startPoint y: 194, endPoint x: 781, endPoint y: 211, distance: 60.2
click at [798, 206] on input "1000" at bounding box center [920, 199] width 244 height 23
type input "1500"
click at [1032, 288] on icon at bounding box center [1028, 285] width 6 height 6
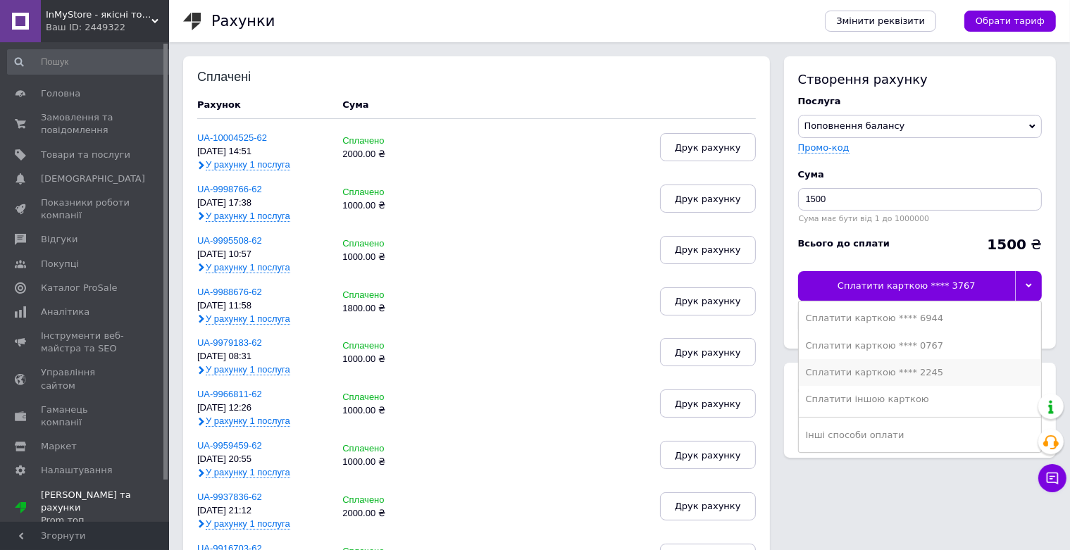
click at [911, 376] on div "Сплатити карткою **** 2245" at bounding box center [920, 372] width 228 height 13
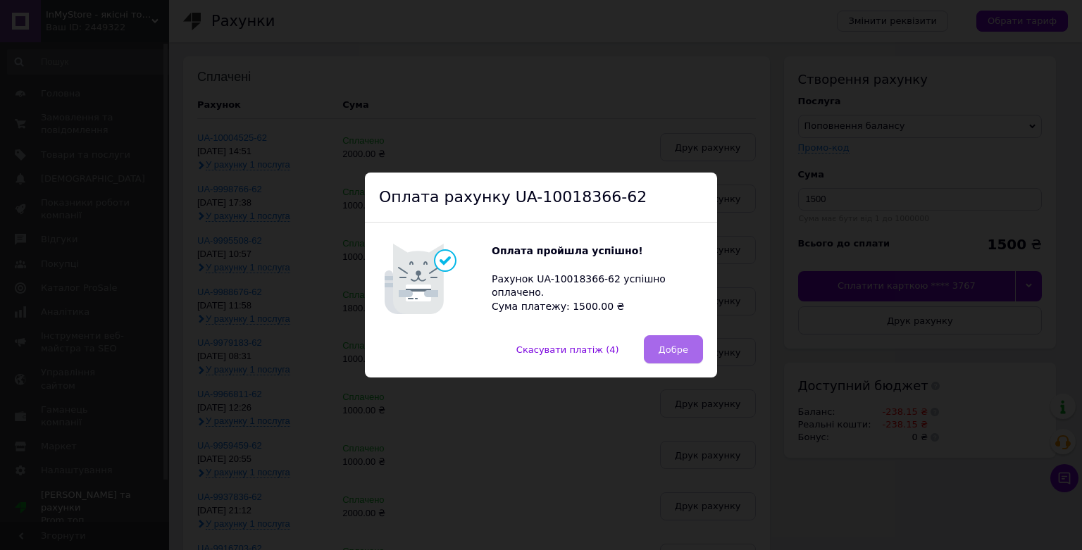
click at [665, 349] on span "Добре" at bounding box center [673, 349] width 30 height 11
